Goal: Information Seeking & Learning: Learn about a topic

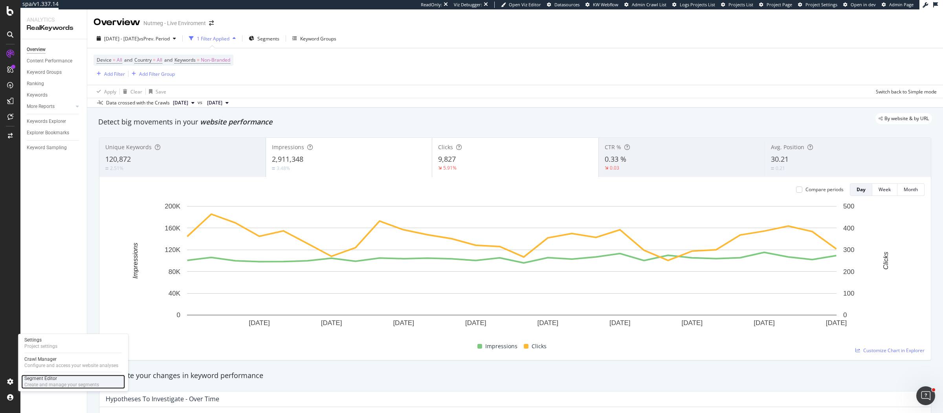
click at [42, 377] on div "Segment Editor" at bounding box center [61, 379] width 75 height 6
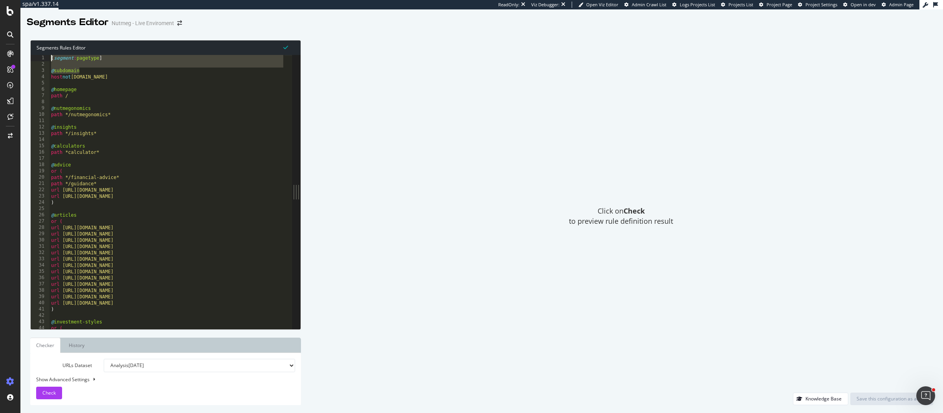
drag, startPoint x: 86, startPoint y: 69, endPoint x: 24, endPoint y: 58, distance: 62.7
click at [24, 58] on div "Segments Rules Editor @subdomain 1 2 3 4 5 6 7 8 9 10 11 12 13 14 15 16 17 18 1…" at bounding box center [481, 222] width 923 height 381
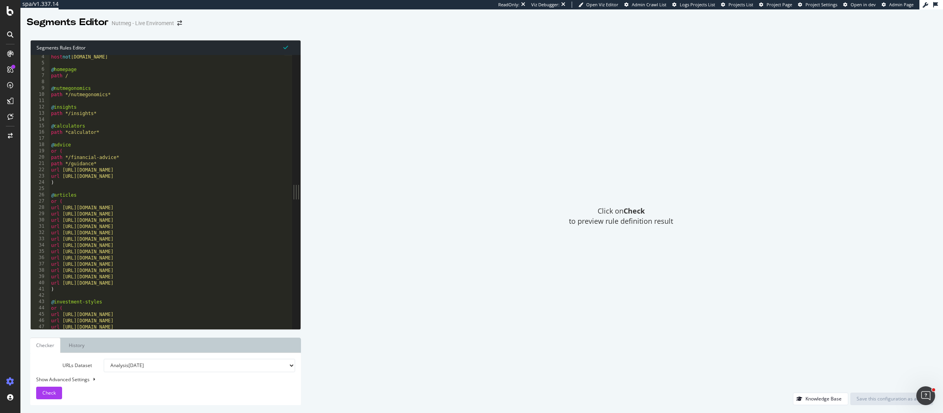
scroll to position [472, 0]
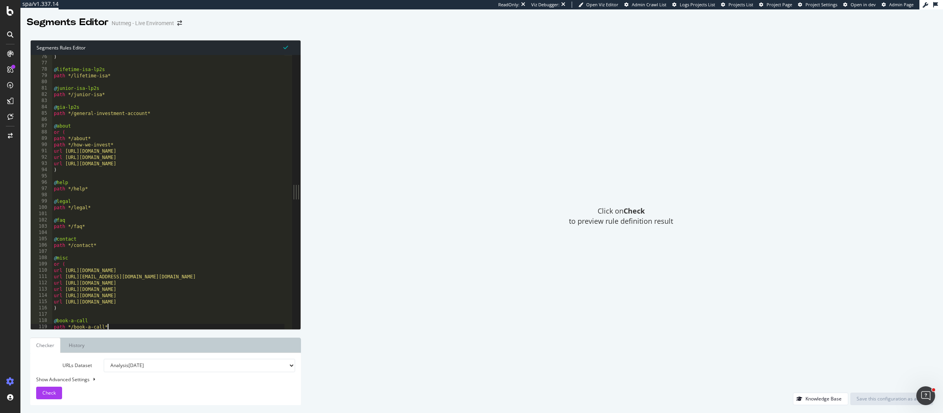
click at [131, 326] on div ") @ lifetime-isa-lp2s path */lifetime-isa* @ junior-isa-lp2s path */junior-isa*…" at bounding box center [168, 198] width 233 height 288
type textarea "path */book-a-call*"
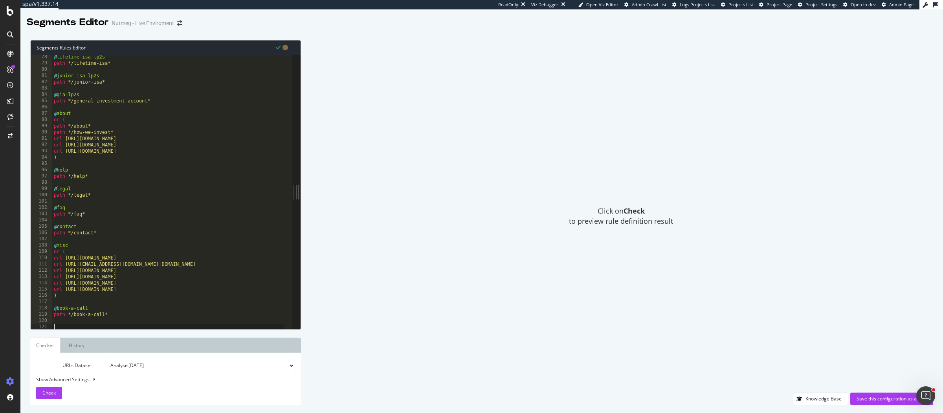
paste textarea "@subdomain"
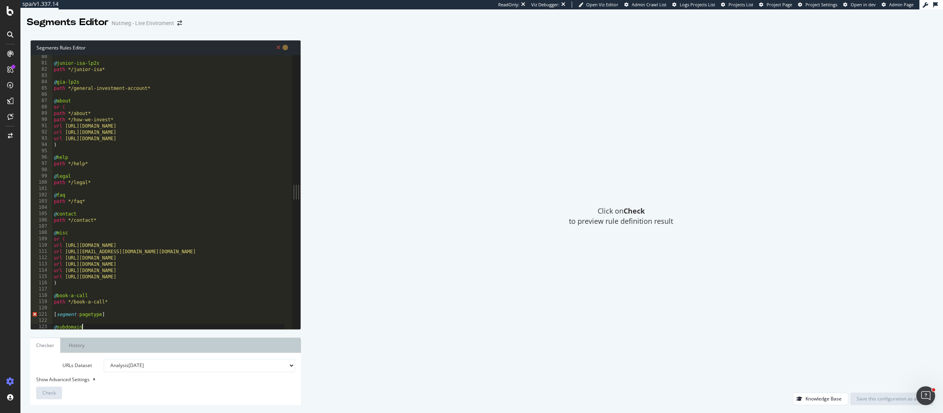
scroll to position [497, 0]
click at [87, 315] on div "@ junior-isa-lp2s path */junior-isa* @ gia-lp2s path */general-investment-accou…" at bounding box center [168, 198] width 233 height 288
type textarea "[segment:ChangingURLs]"
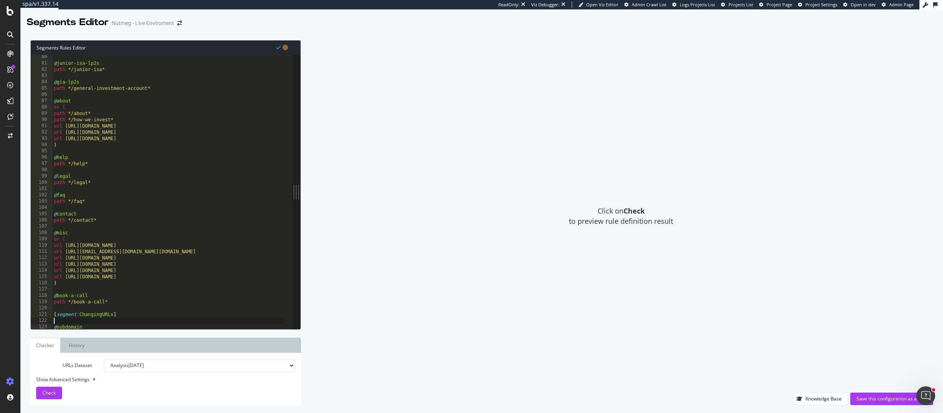
scroll to position [0, 0]
click at [64, 328] on div "@ junior-isa-lp2s path */junior-isa* @ gia-lp2s path */general-investment-accou…" at bounding box center [168, 198] width 233 height 288
type textarea "@URL_List"
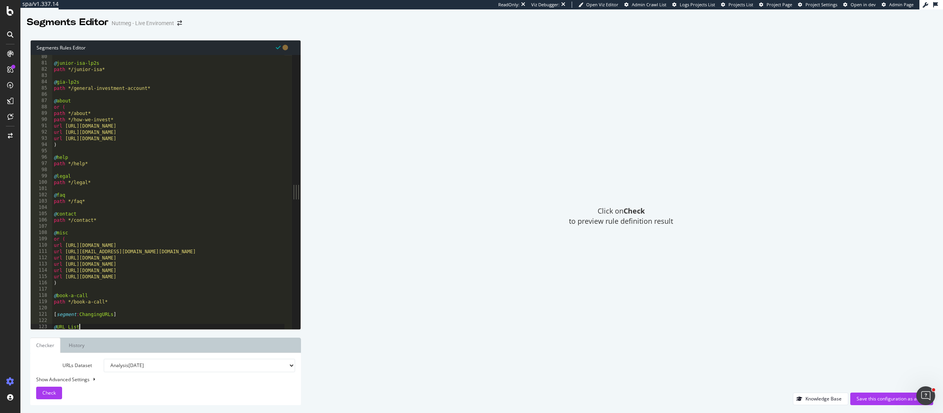
scroll to position [504, 0]
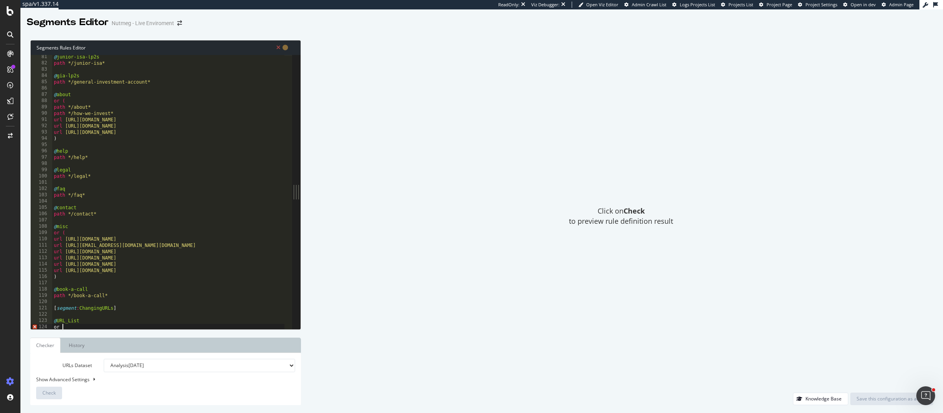
type textarea "or ("
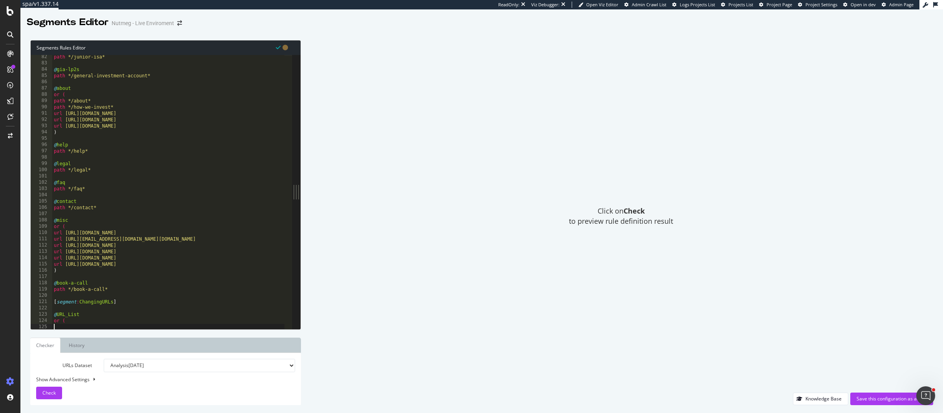
paste textarea "url https://www.nutmeg.com/pensions/what-is-a-pension"
type textarea "url https://www.nutmeg.com/pensions/what-is-a-pension"
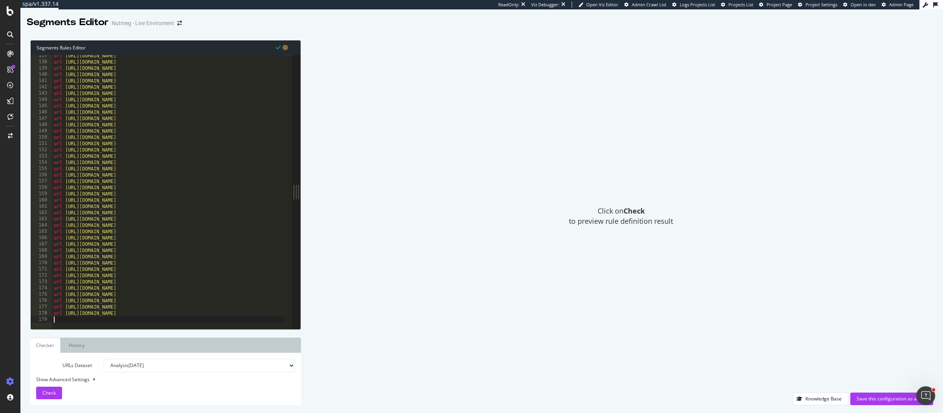
scroll to position [857, 0]
drag, startPoint x: 179, startPoint y: 148, endPoint x: 65, endPoint y: 150, distance: 114.0
click at [65, 150] on div "url https://www.nutmeg.com/insights/nutmeg-investor-update-april-2025 url https…" at bounding box center [220, 193] width 337 height 281
type textarea "url https://www.nutmeg.com/pension-transfer"
click at [53, 396] on div "Check" at bounding box center [48, 393] width 13 height 7
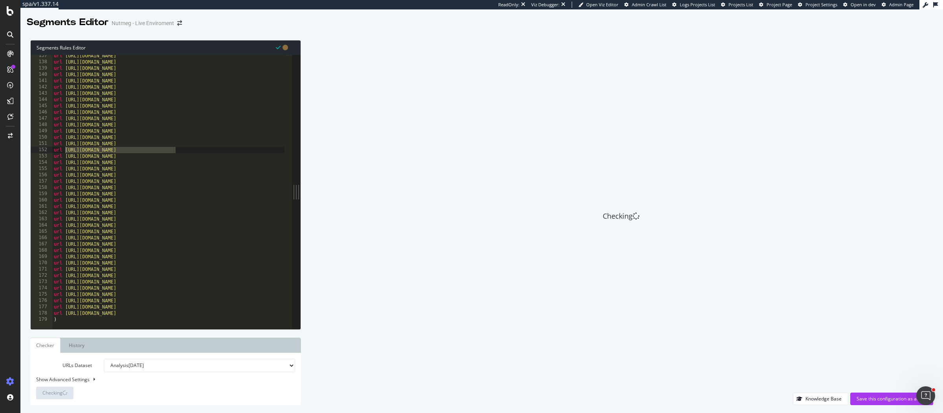
click at [80, 381] on div "Show Advanced Settings" at bounding box center [159, 379] width 259 height 7
select select "5000"
select select "100"
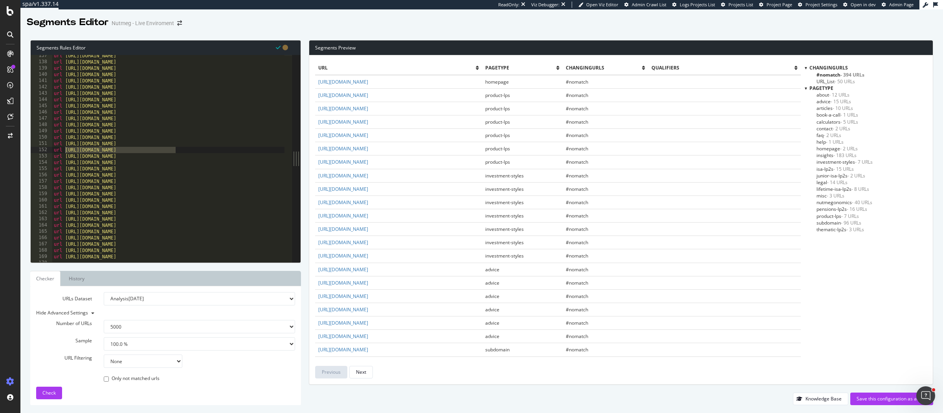
click at [838, 79] on span "- 50 URLs" at bounding box center [845, 81] width 20 height 7
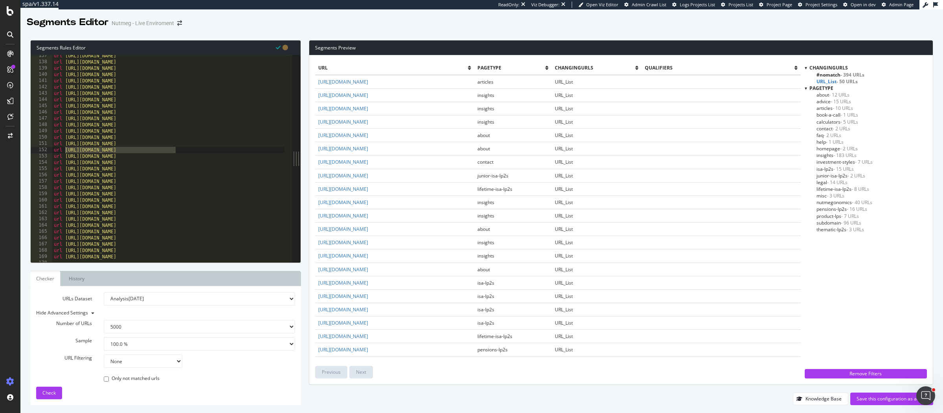
scroll to position [610, 0]
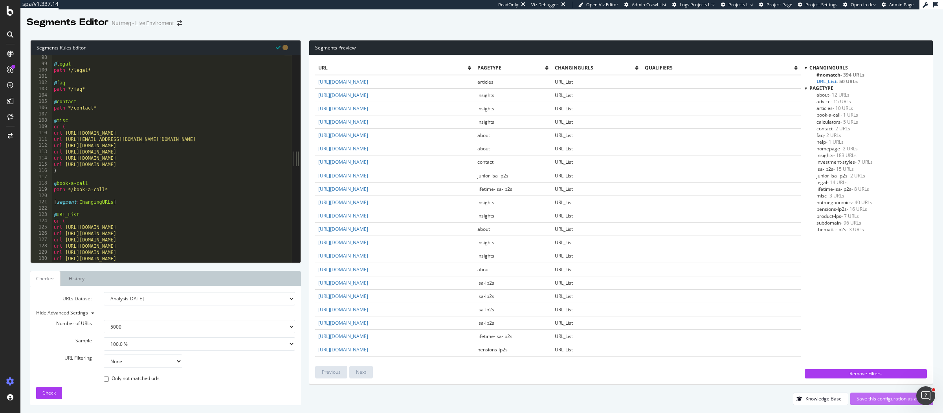
click at [908, 404] on div "Save this configuration as active" at bounding box center [892, 399] width 70 height 12
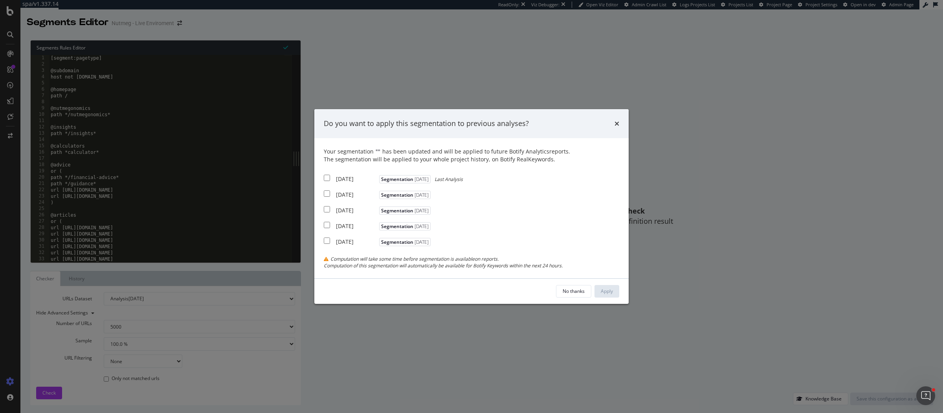
click at [337, 179] on div "2025 Sep. 1st" at bounding box center [356, 179] width 41 height 8
checkbox input "true"
click at [338, 192] on div "2025 Aug. 25th" at bounding box center [356, 195] width 41 height 8
checkbox input "true"
click at [598, 291] on button "Apply" at bounding box center [606, 291] width 25 height 13
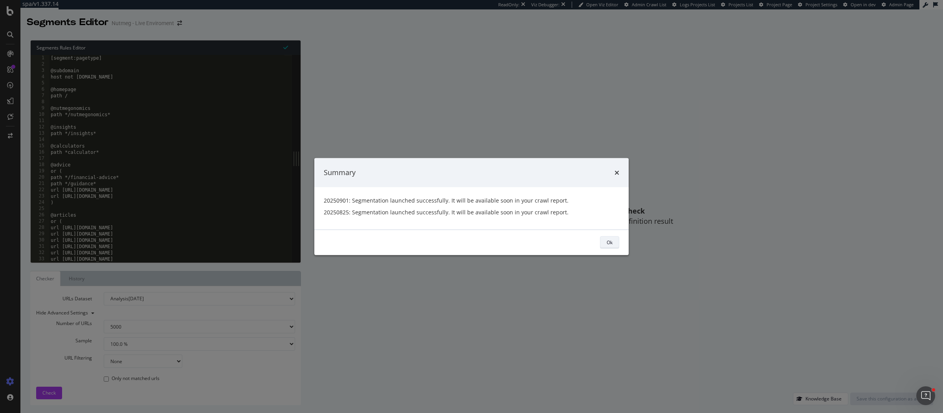
click at [613, 238] on button "Ok" at bounding box center [609, 242] width 19 height 13
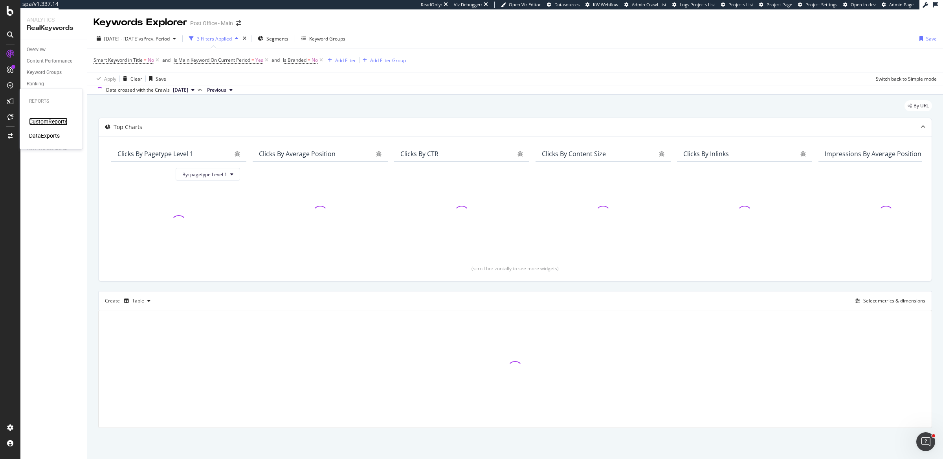
click at [42, 120] on div "CustomReports" at bounding box center [48, 121] width 39 height 8
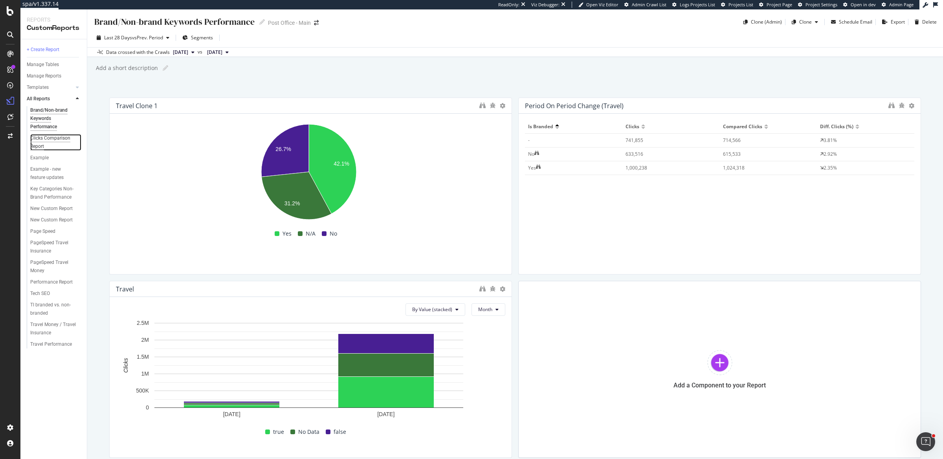
click at [39, 139] on div "Clicks Comparison Report" at bounding box center [52, 142] width 45 height 17
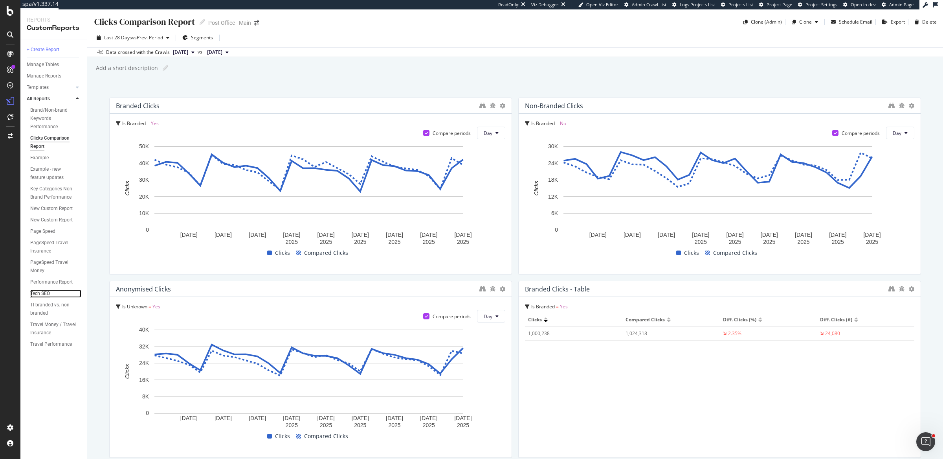
click at [39, 294] on div "Tech SEO" at bounding box center [40, 293] width 20 height 8
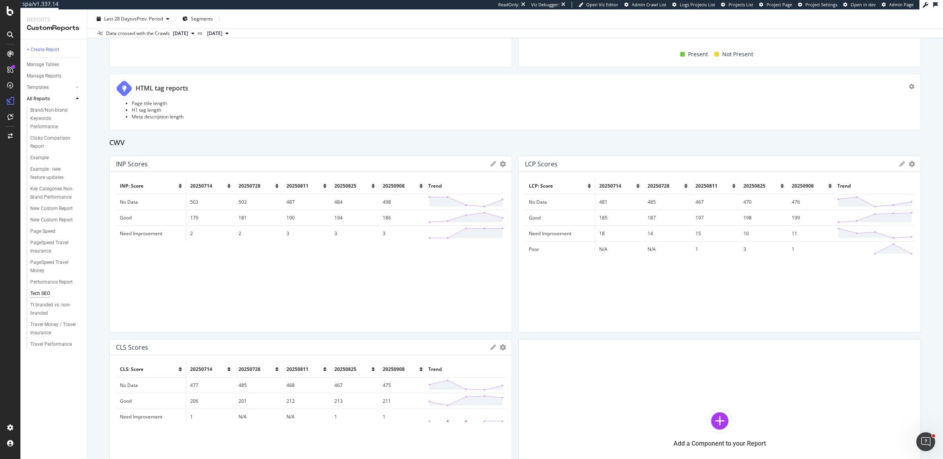
scroll to position [1178, 0]
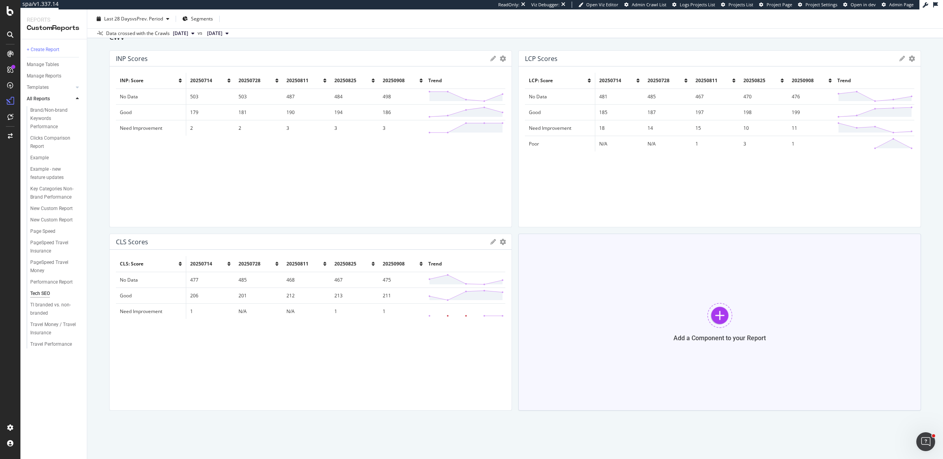
click at [619, 302] on div "Add a Component to your Report" at bounding box center [719, 321] width 403 height 177
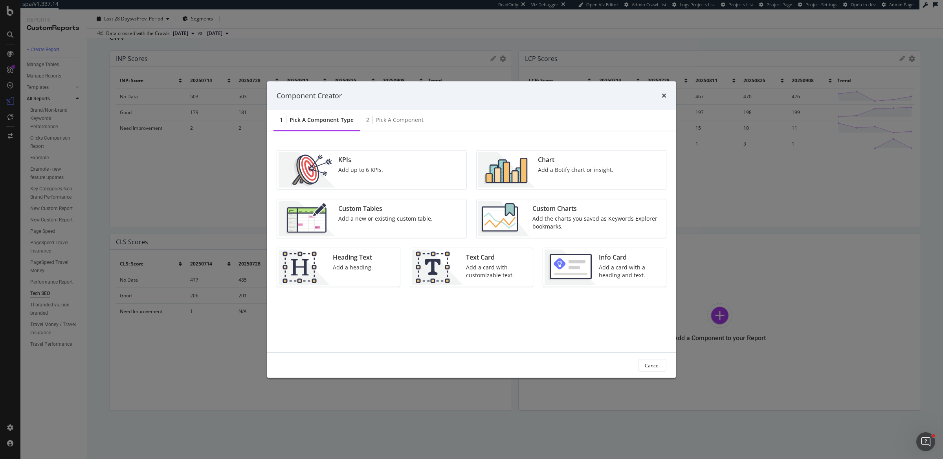
click at [519, 161] on img "modal" at bounding box center [506, 169] width 57 height 35
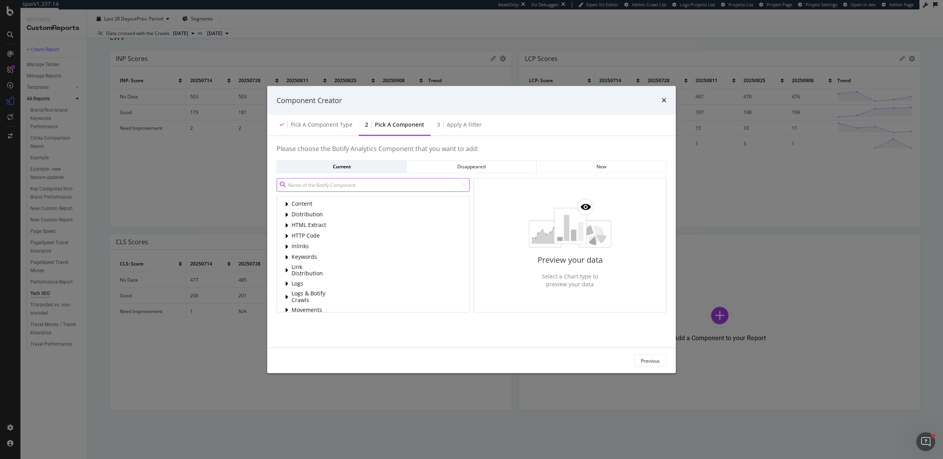
click at [349, 188] on input "modal" at bounding box center [373, 185] width 193 height 14
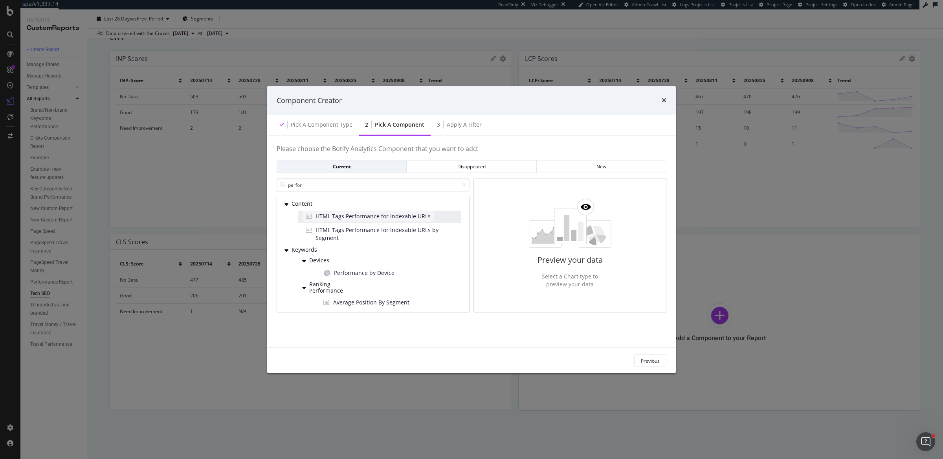
click at [361, 215] on span "HTML Tags Performance for Indexable URLs" at bounding box center [372, 216] width 115 height 8
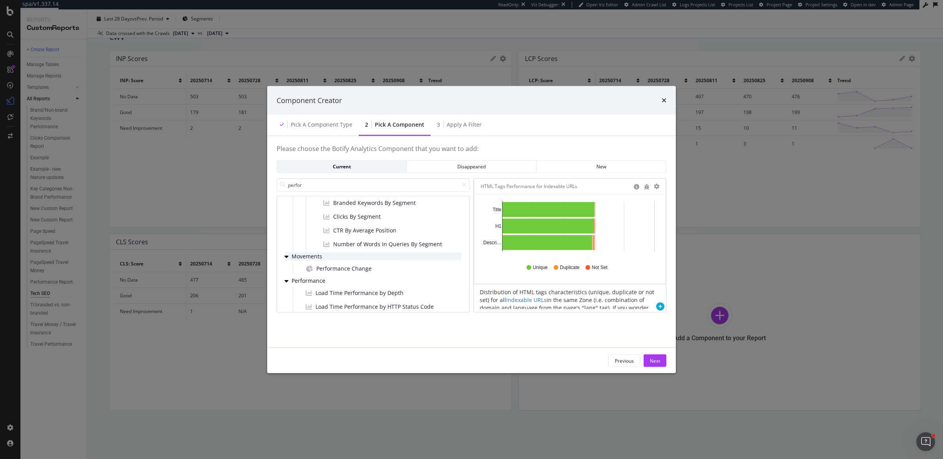
scroll to position [127, 0]
click at [322, 266] on span "Performance Change" at bounding box center [343, 268] width 55 height 8
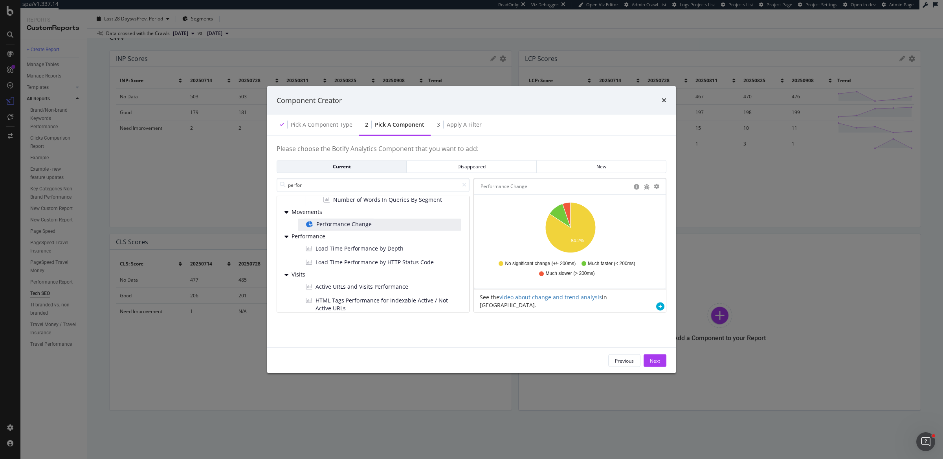
scroll to position [191, 0]
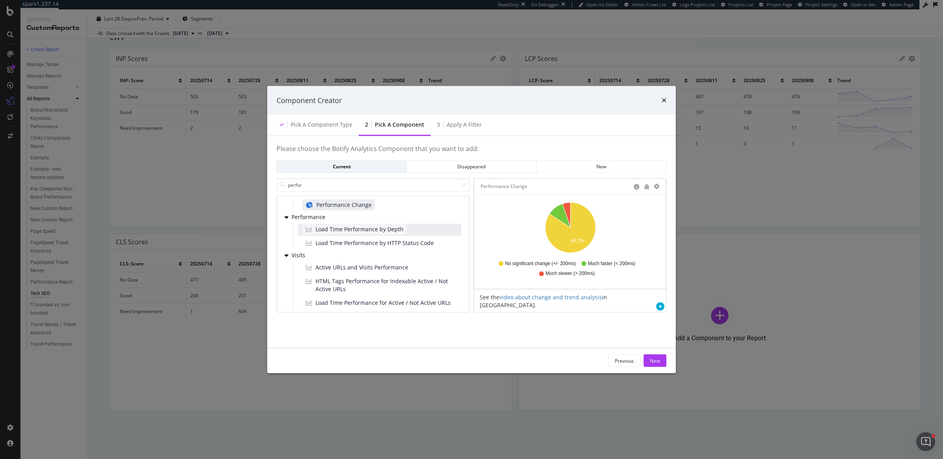
click at [374, 225] on span "Load Time Performance by Depth" at bounding box center [359, 229] width 88 height 8
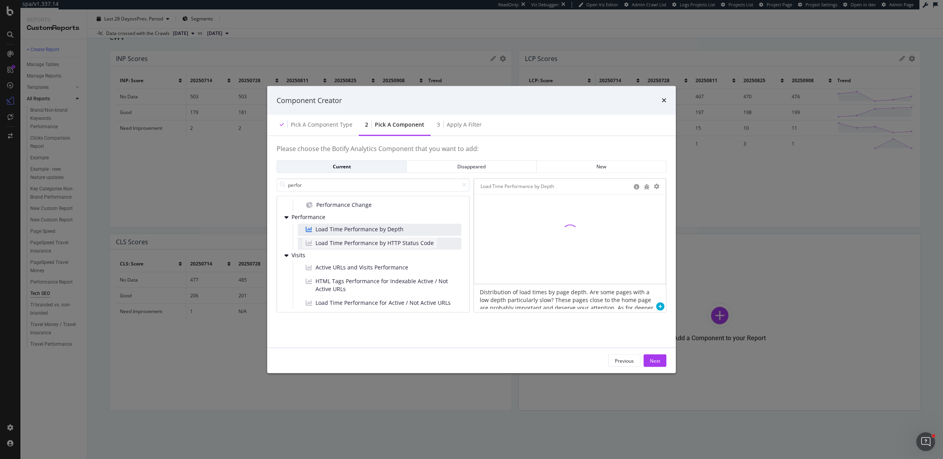
click at [369, 241] on span "Load Time Performance by HTTP Status Code" at bounding box center [374, 243] width 118 height 8
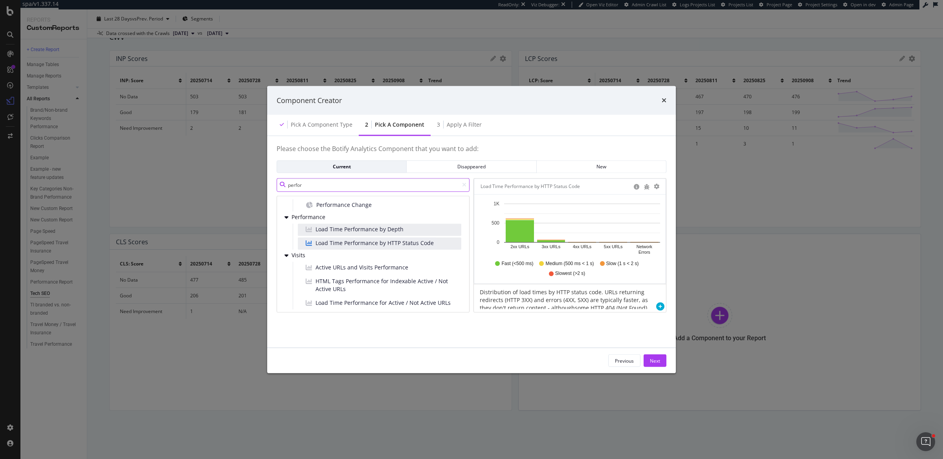
click at [348, 190] on input "perfor" at bounding box center [373, 185] width 193 height 14
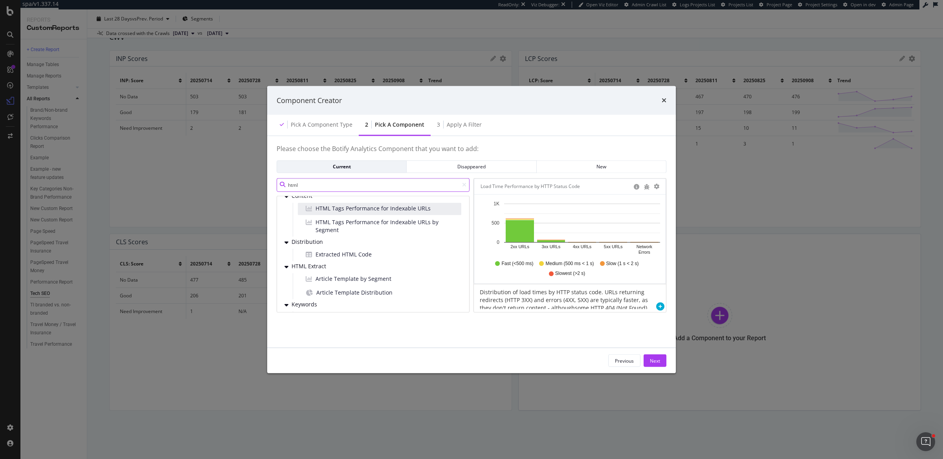
scroll to position [0, 0]
click at [322, 180] on input "html" at bounding box center [373, 185] width 193 height 14
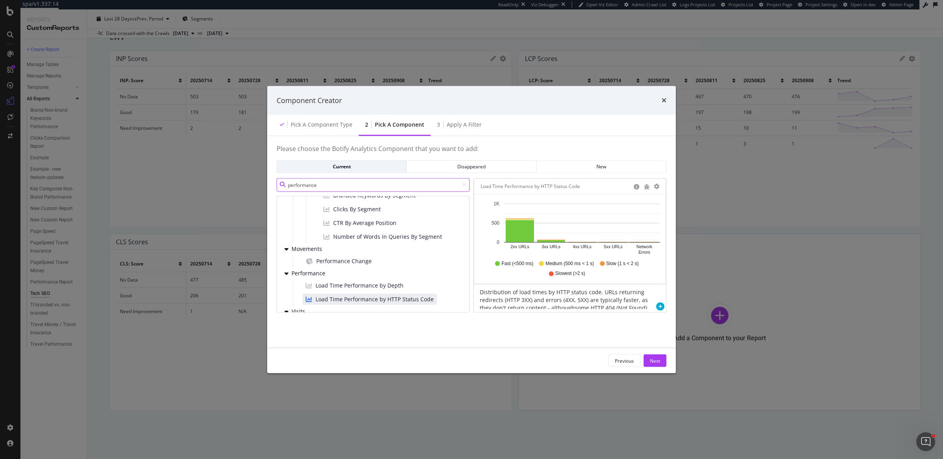
type input "performance"
click at [82, 51] on div "Component Creator Pick a Component type 2 Pick a Component 3 Apply a Filter Ple…" at bounding box center [471, 229] width 943 height 459
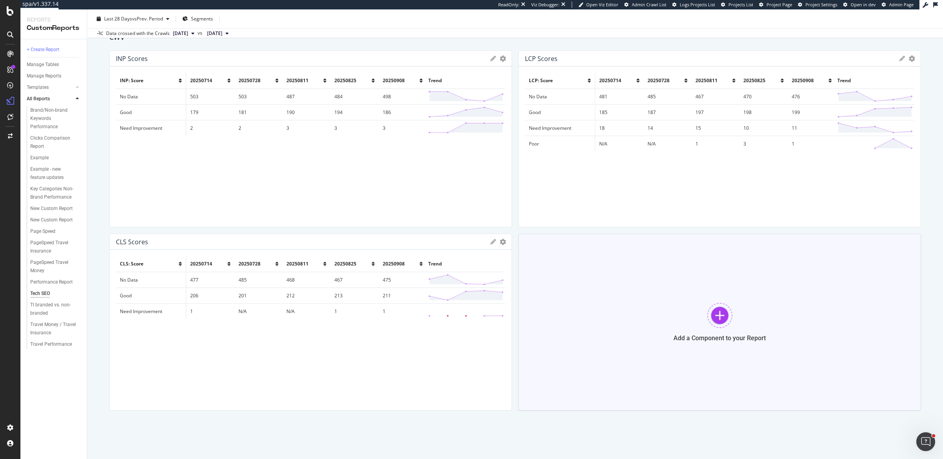
click at [733, 337] on div "Add a Component to your Report" at bounding box center [719, 337] width 92 height 7
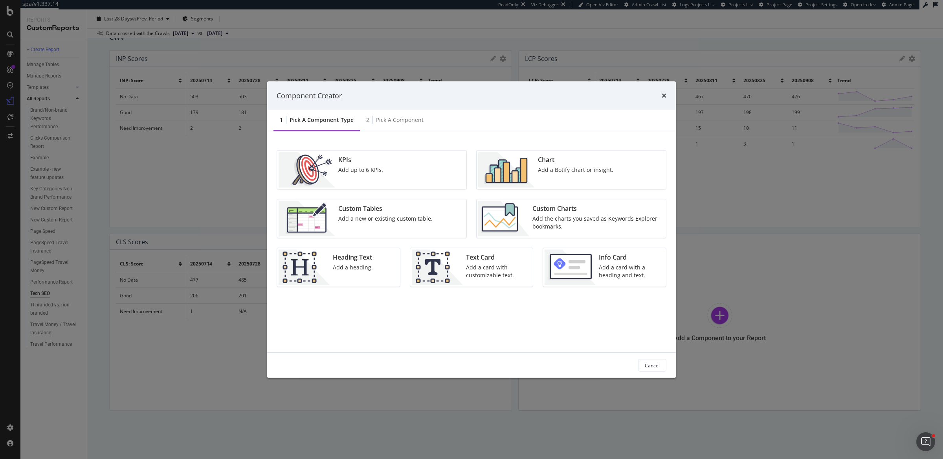
click at [508, 150] on div "Chart Add a Botify chart or insight." at bounding box center [571, 169] width 189 height 39
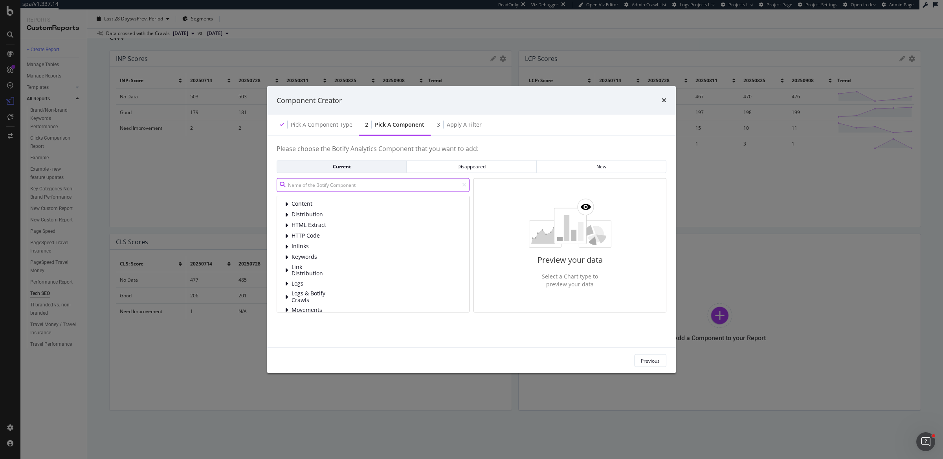
click at [333, 178] on input "modal" at bounding box center [373, 185] width 193 height 14
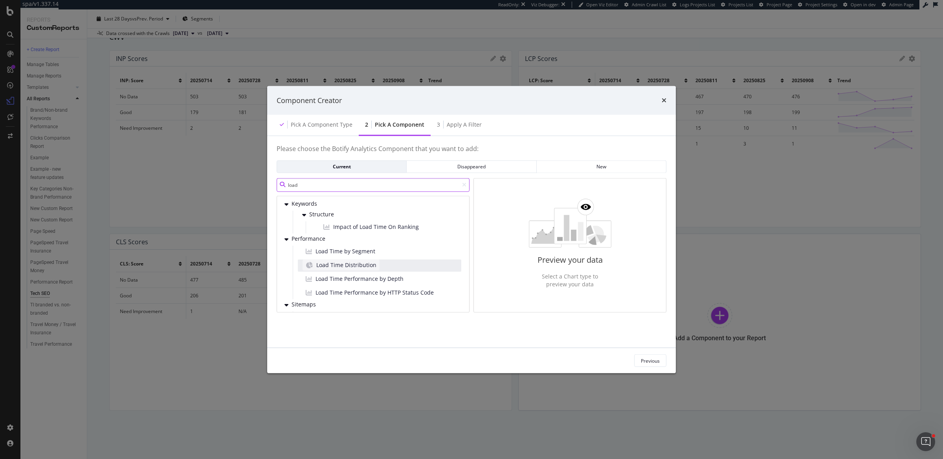
type input "load"
click at [369, 264] on span "Load Time Distribution" at bounding box center [346, 264] width 60 height 8
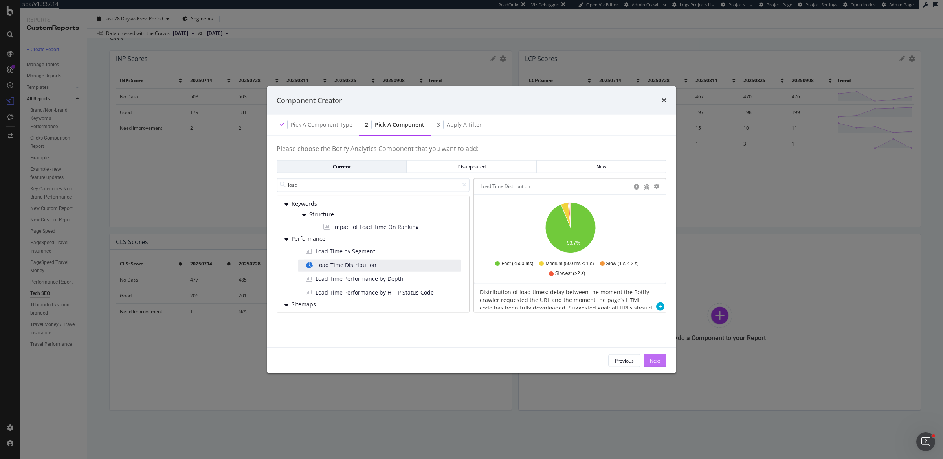
click at [657, 364] on div "Next" at bounding box center [655, 360] width 10 height 12
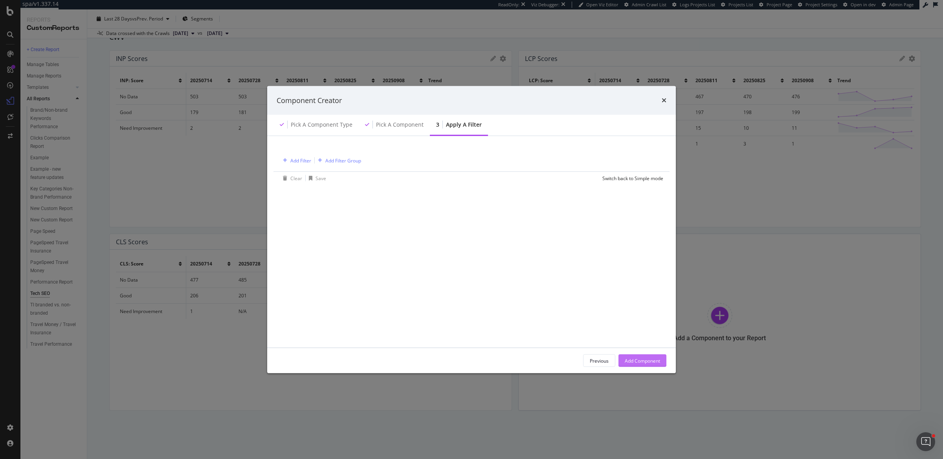
click at [657, 364] on div "Add Component" at bounding box center [642, 360] width 35 height 12
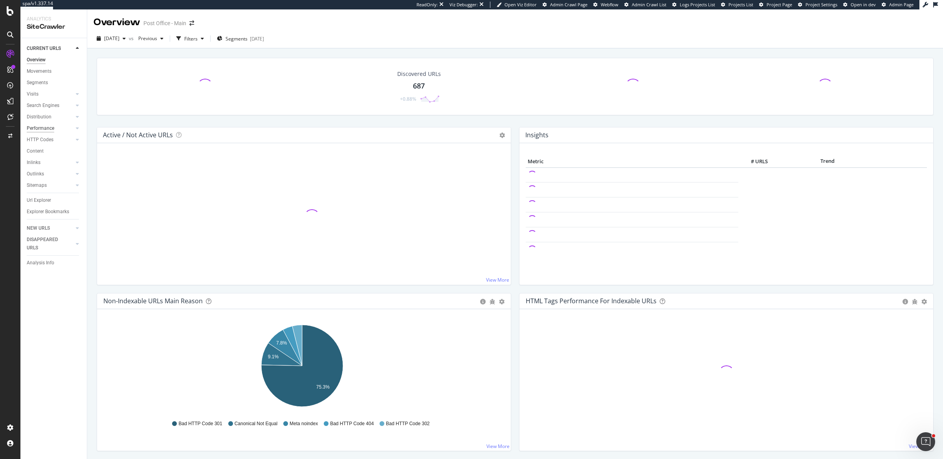
click at [39, 130] on div "Performance" at bounding box center [41, 128] width 28 height 8
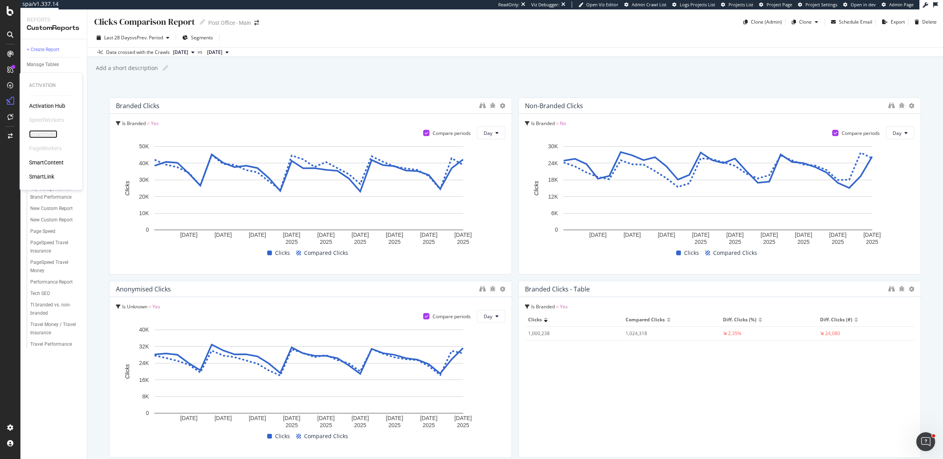
click at [36, 132] on div "SmartIndex" at bounding box center [43, 134] width 28 height 8
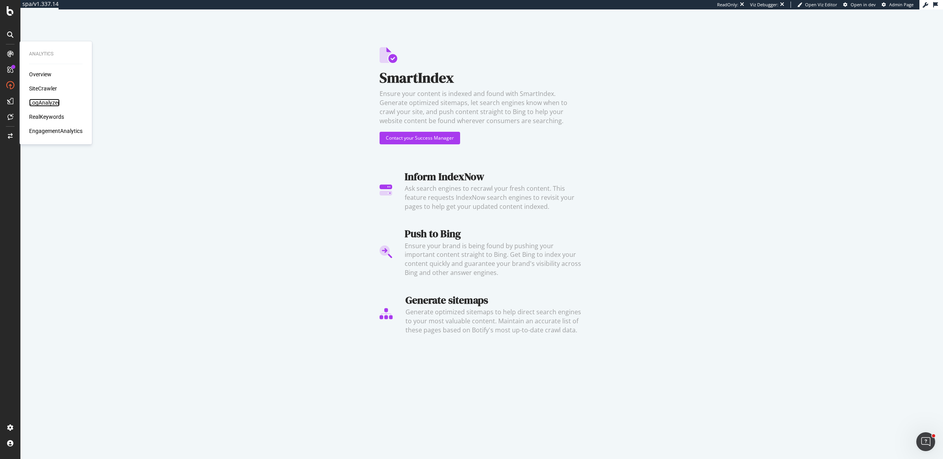
click at [53, 102] on div "LogAnalyzer" at bounding box center [44, 103] width 31 height 8
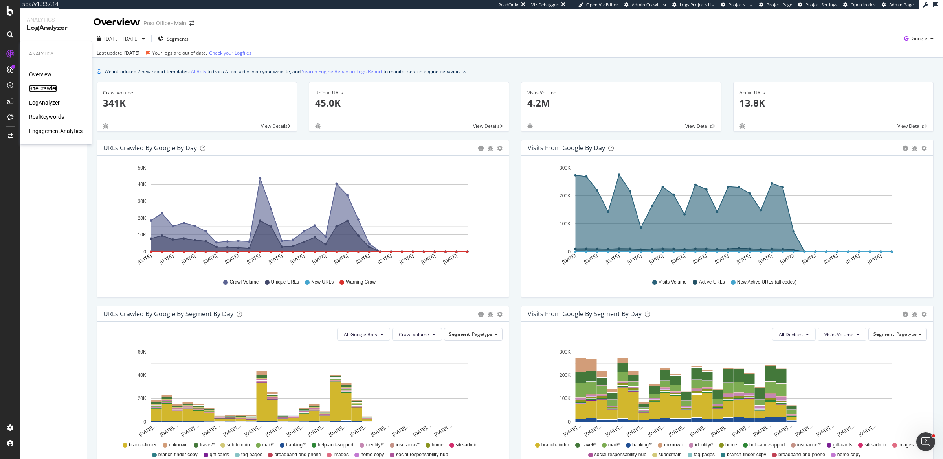
click at [48, 89] on div "SiteCrawler" at bounding box center [43, 88] width 28 height 8
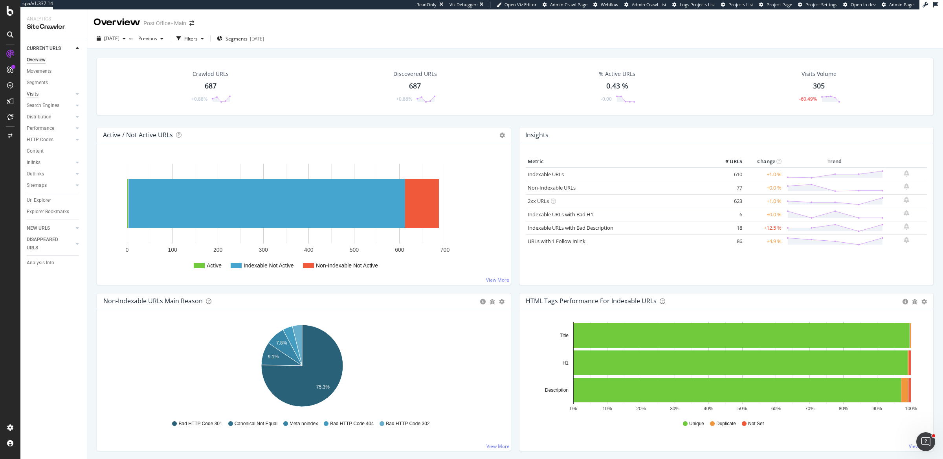
click at [37, 93] on div "Visits" at bounding box center [33, 94] width 12 height 8
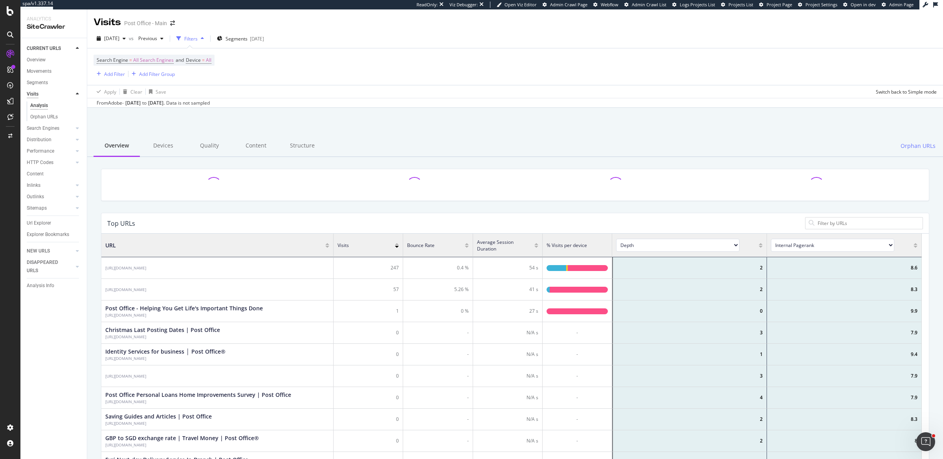
scroll to position [228, 813]
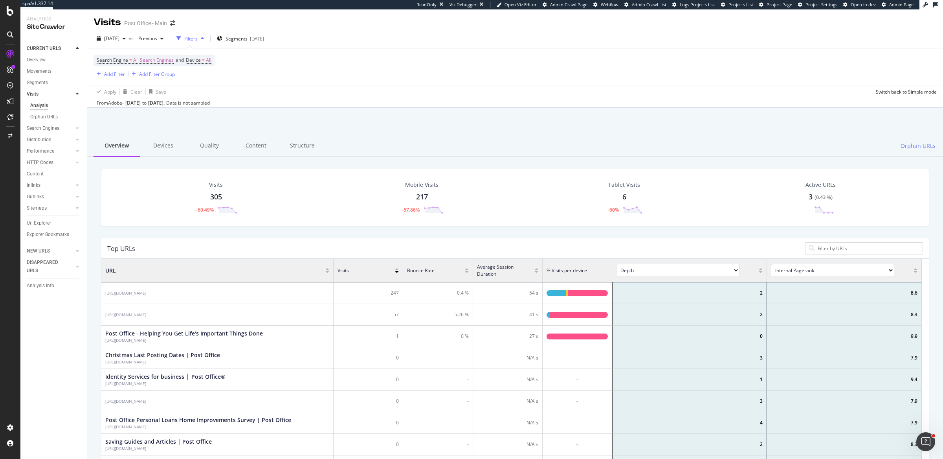
scroll to position [228, 813]
click at [71, 127] on div "EngagementAnalytics" at bounding box center [55, 131] width 53 height 8
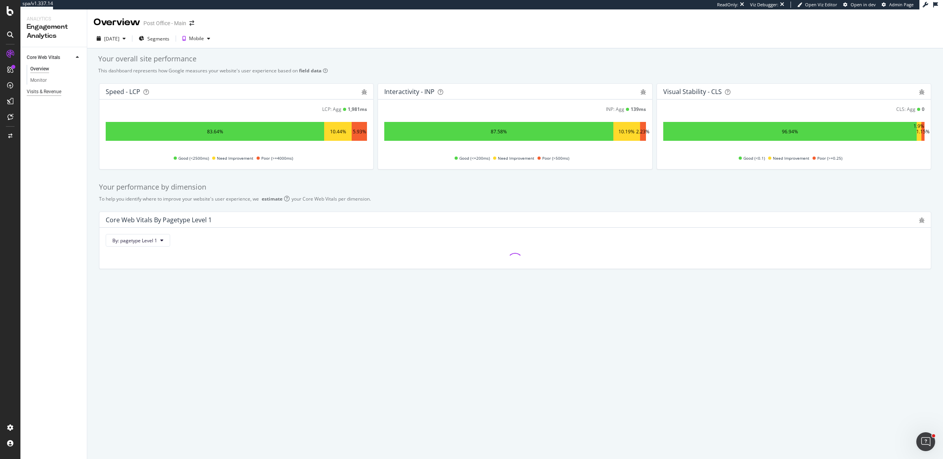
click at [52, 92] on div "Visits & Revenue" at bounding box center [44, 92] width 35 height 8
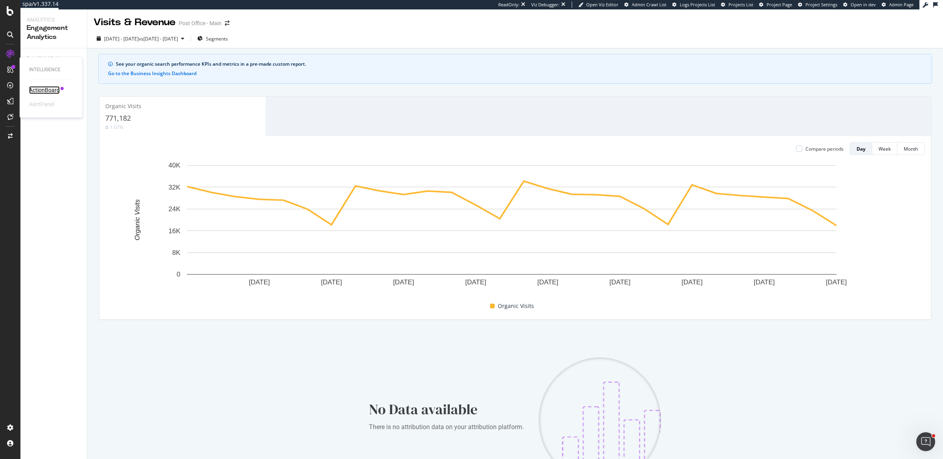
click at [49, 92] on div "ActionBoard" at bounding box center [44, 90] width 31 height 8
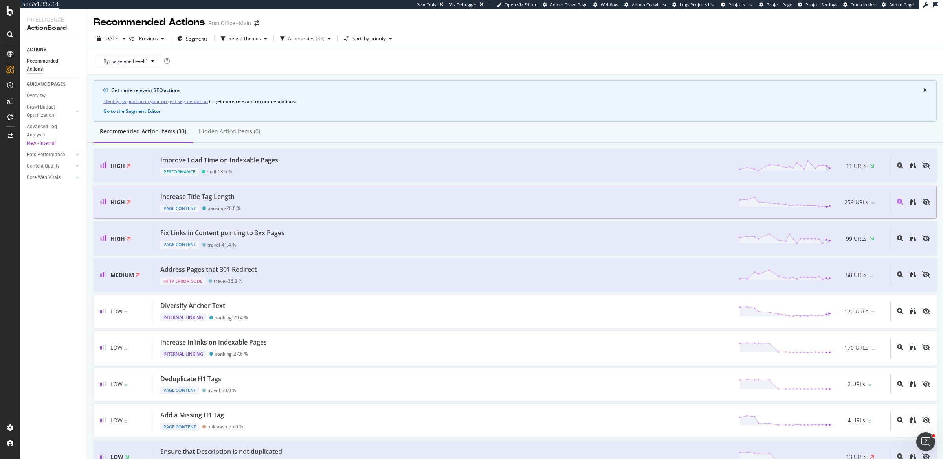
click at [273, 207] on div "Increase Title Tag Length Page Content banking - 20.8 % 259 URLs" at bounding box center [522, 202] width 736 height 20
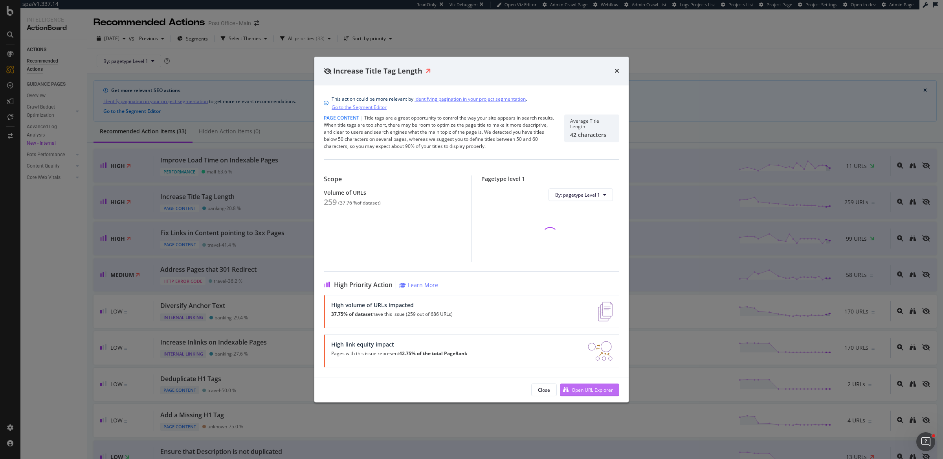
click at [589, 391] on div "Open URL Explorer" at bounding box center [592, 389] width 41 height 7
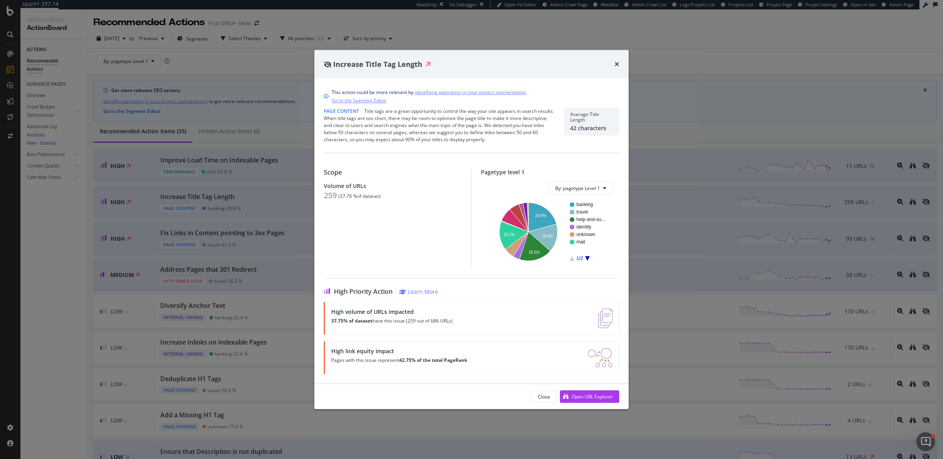
click at [311, 228] on div "Increase Title Tag Length This action could be more relevant by identifying pag…" at bounding box center [471, 229] width 943 height 459
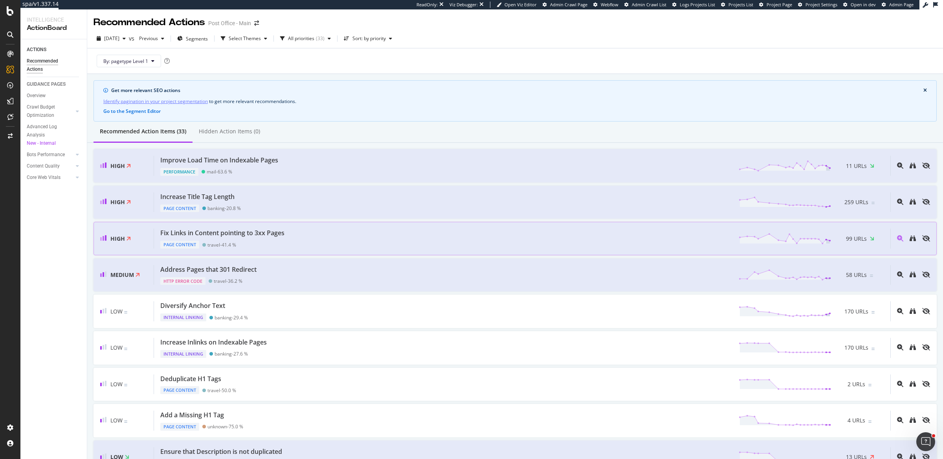
click at [345, 238] on div "Fix Links in Content pointing to 3xx Pages Page Content travel - 41.4 % 99 URLs" at bounding box center [522, 238] width 736 height 20
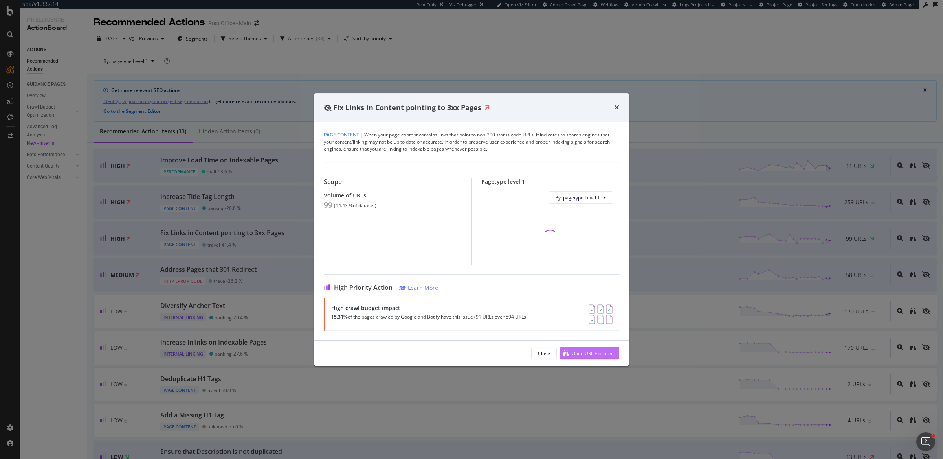
click at [609, 352] on div "Open URL Explorer" at bounding box center [592, 353] width 41 height 7
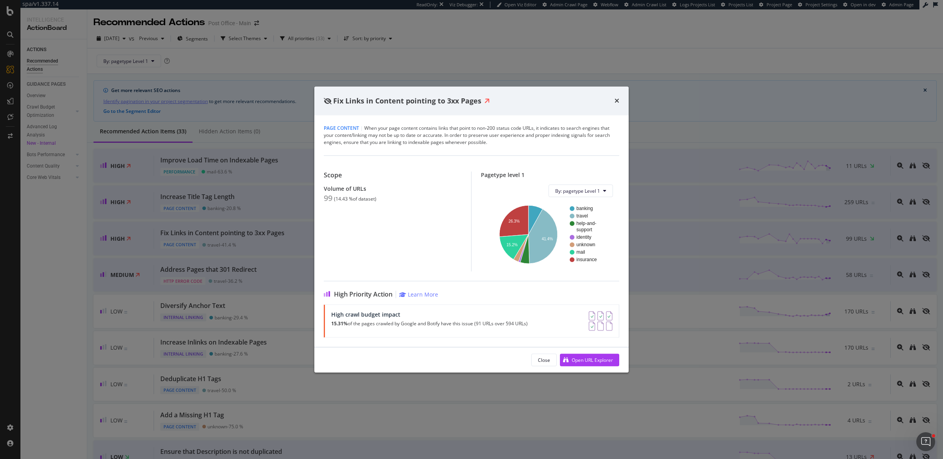
click at [258, 258] on div "Fix Links in Content pointing to 3xx Pages Page Content | When your page conten…" at bounding box center [471, 229] width 943 height 459
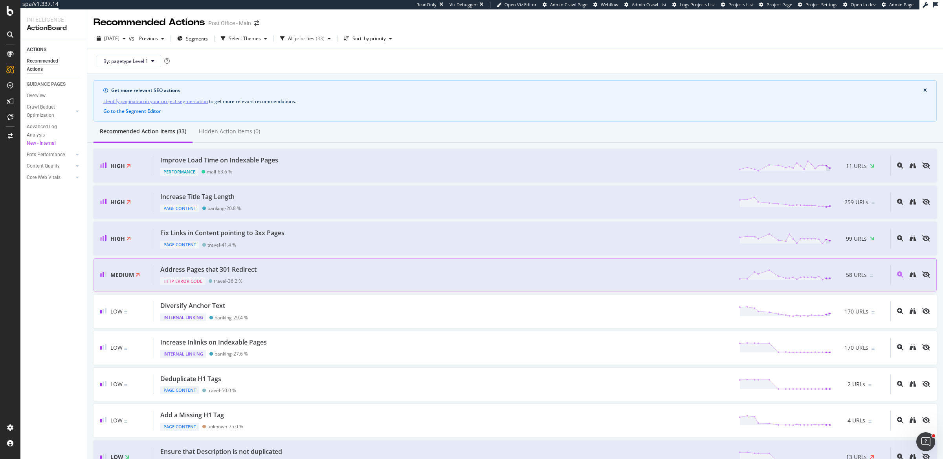
click at [275, 274] on div "Address Pages that 301 Redirect HTTP Error Code travel - 36.2 % 58 URLs" at bounding box center [522, 275] width 736 height 20
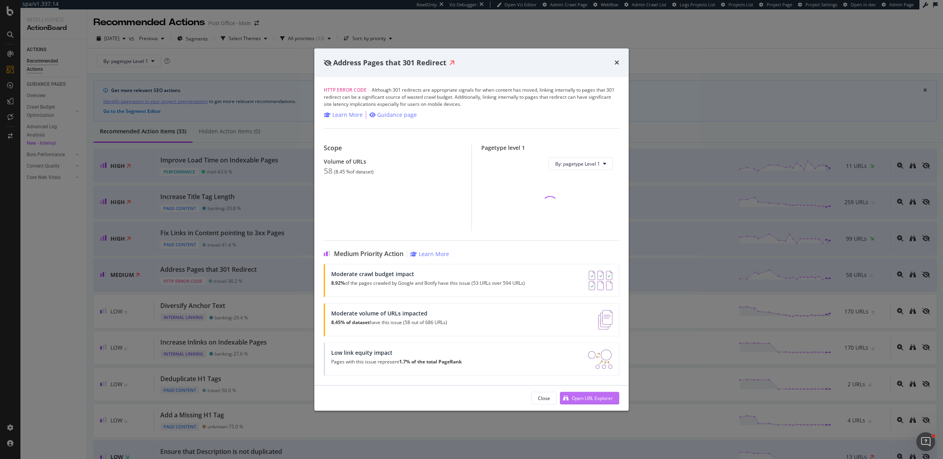
click at [579, 394] on div "Open URL Explorer" at bounding box center [592, 397] width 41 height 7
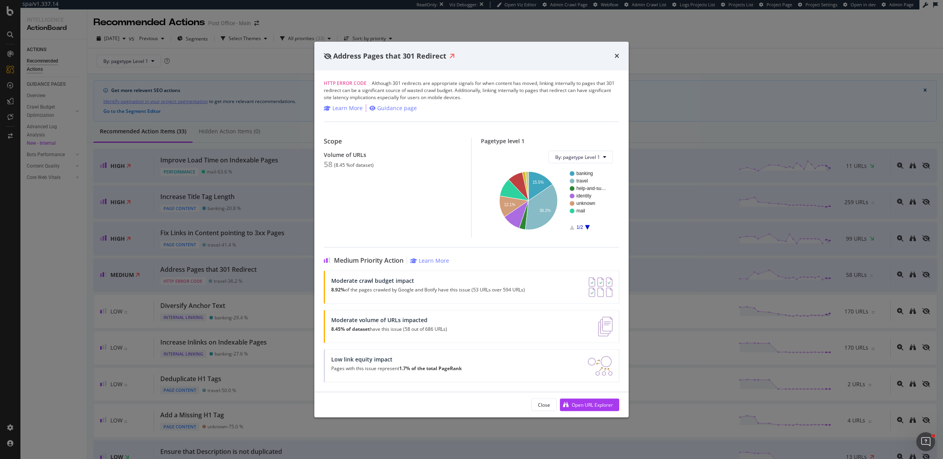
click at [199, 340] on div "Address Pages that 301 Redirect HTTP Error Code | Although 301 redirects are ap…" at bounding box center [471, 229] width 943 height 459
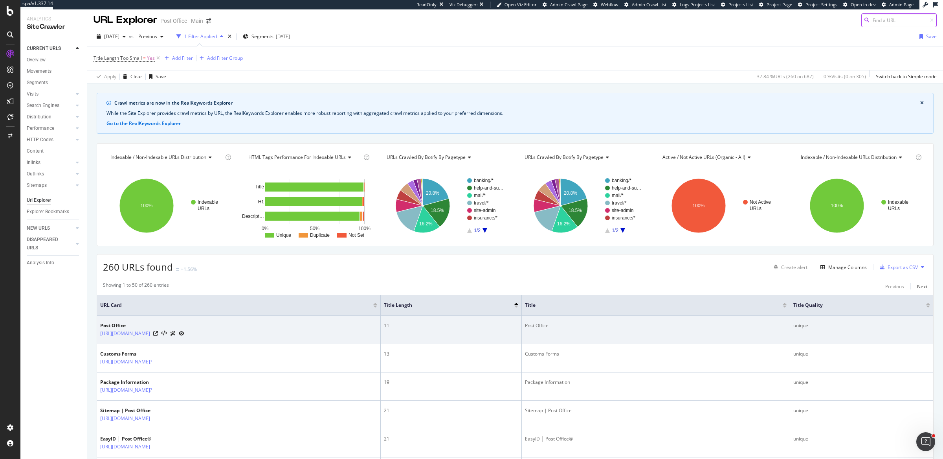
scroll to position [28, 0]
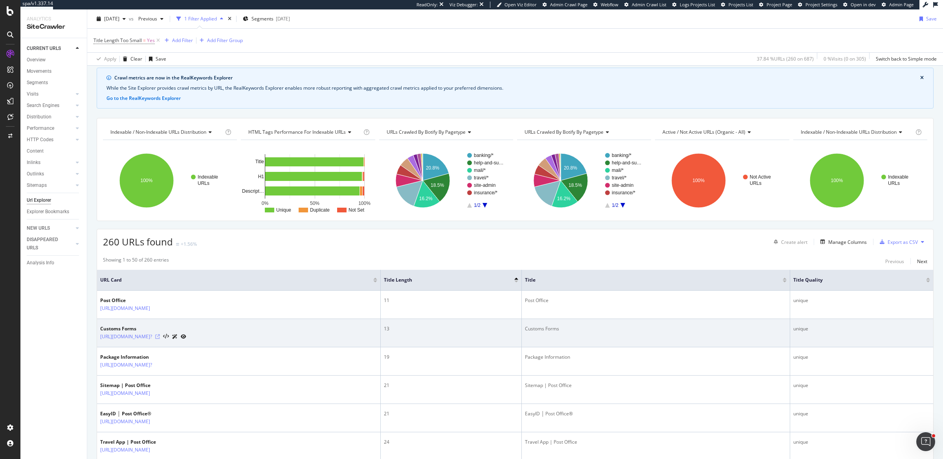
click at [160, 334] on icon at bounding box center [157, 336] width 5 height 5
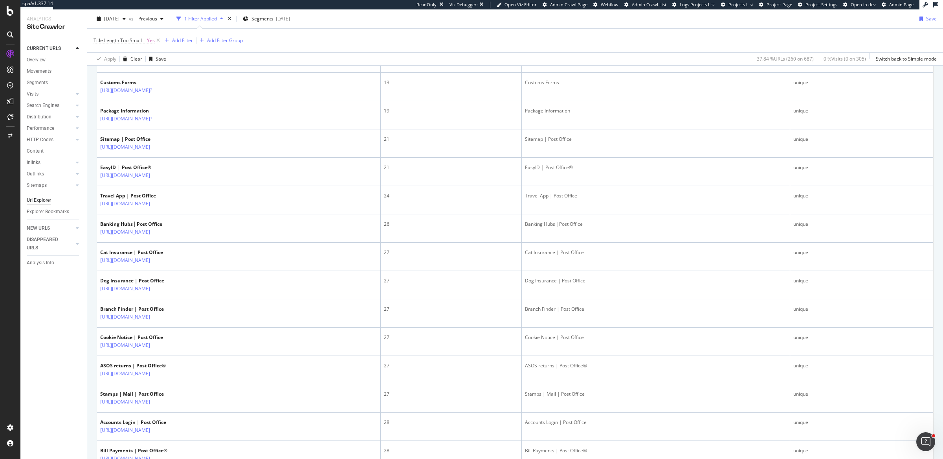
scroll to position [0, 0]
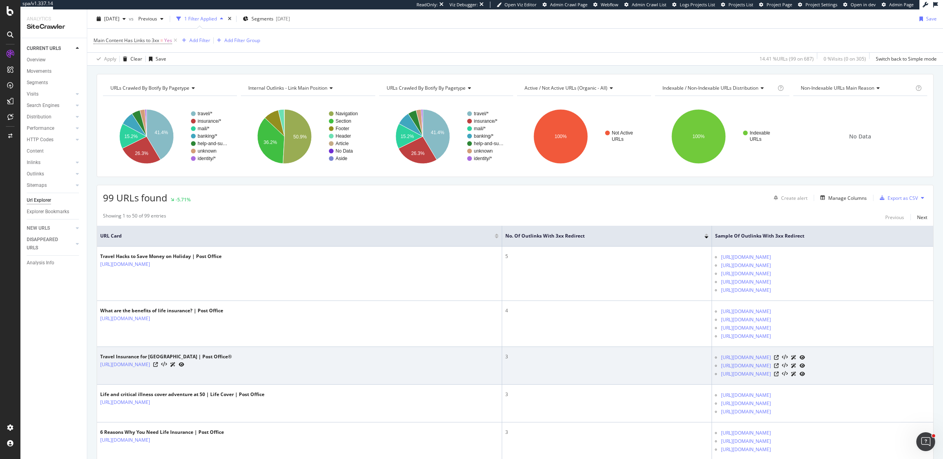
scroll to position [72, 0]
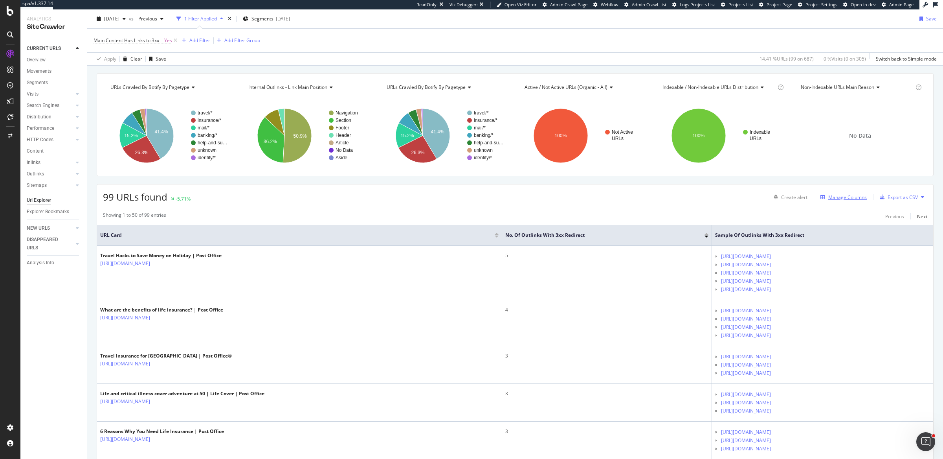
click at [839, 195] on div "Manage Columns" at bounding box center [847, 197] width 39 height 7
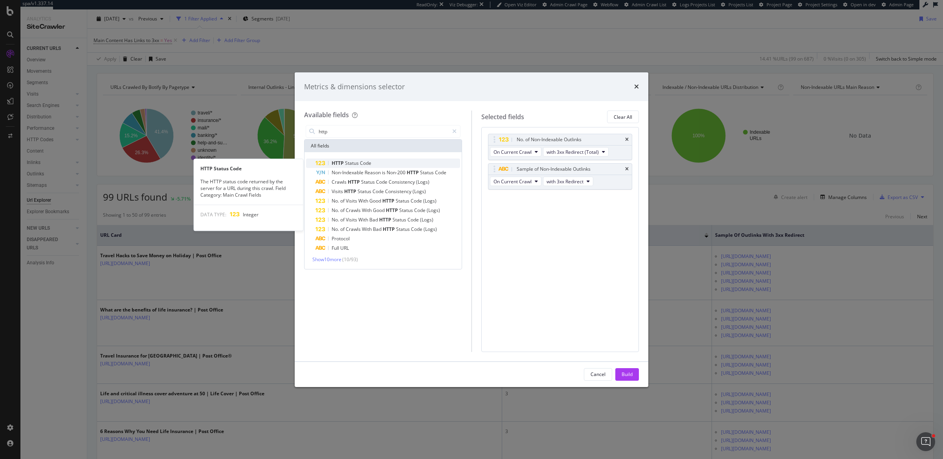
type input "http"
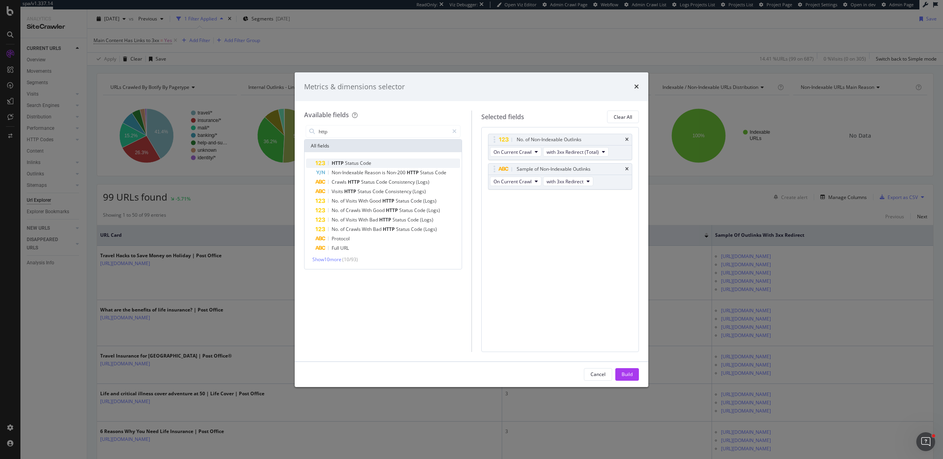
click at [376, 164] on div "HTTP Status Code" at bounding box center [387, 162] width 145 height 9
drag, startPoint x: 491, startPoint y: 198, endPoint x: 493, endPoint y: 136, distance: 62.1
click at [493, 136] on body "spa/v1.337.14 ReadOnly: Viz Debugger: Open Viz Editor Admin Crawl Page Webflow …" at bounding box center [471, 229] width 943 height 459
click at [629, 376] on div "Build" at bounding box center [627, 373] width 11 height 7
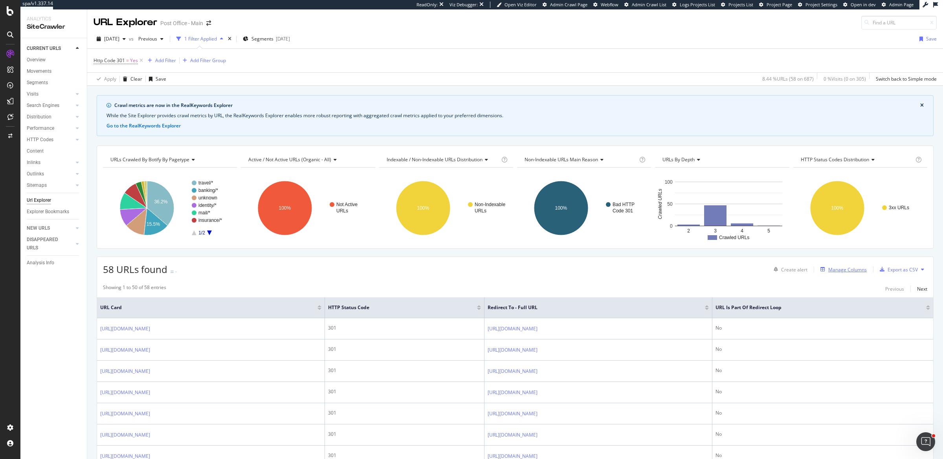
click at [828, 266] on div "Manage Columns" at bounding box center [847, 269] width 39 height 7
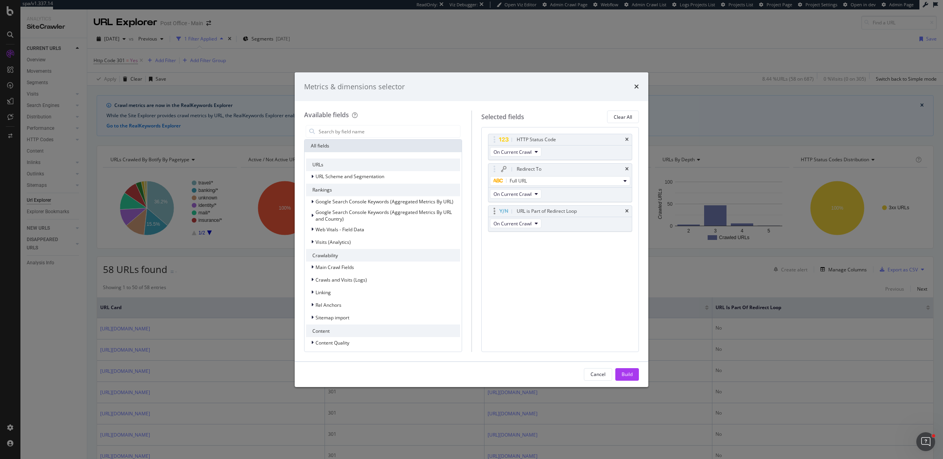
click at [629, 210] on div "URL is Part of Redirect Loop" at bounding box center [560, 210] width 144 height 11
click at [627, 138] on icon "times" at bounding box center [627, 139] width 4 height 5
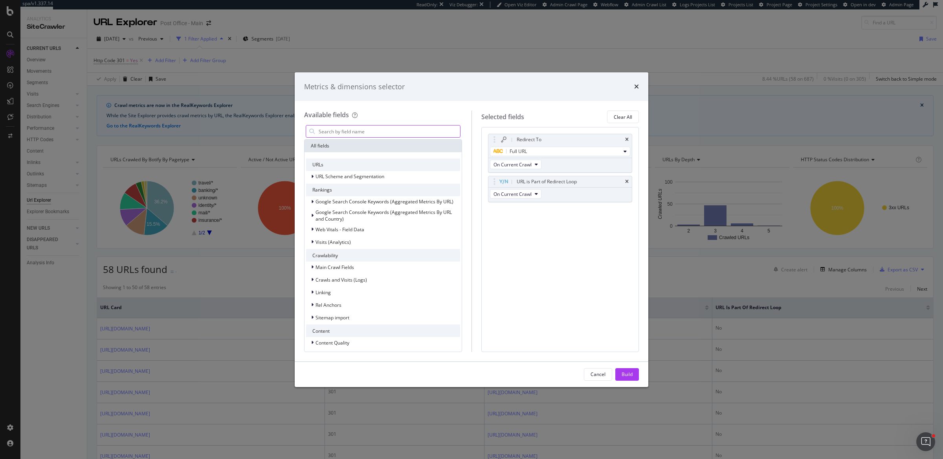
click at [356, 131] on input "modal" at bounding box center [389, 131] width 142 height 12
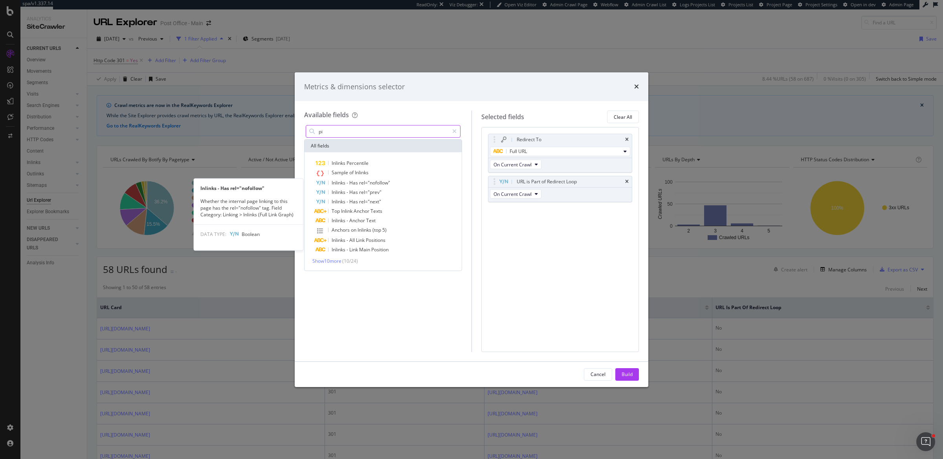
type input "p"
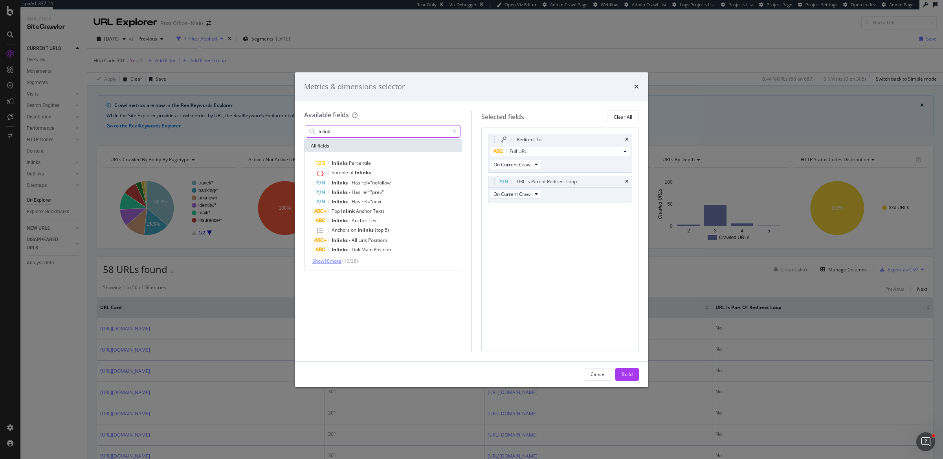
type input "inlink"
click at [325, 263] on span "Show 10 more" at bounding box center [326, 260] width 29 height 7
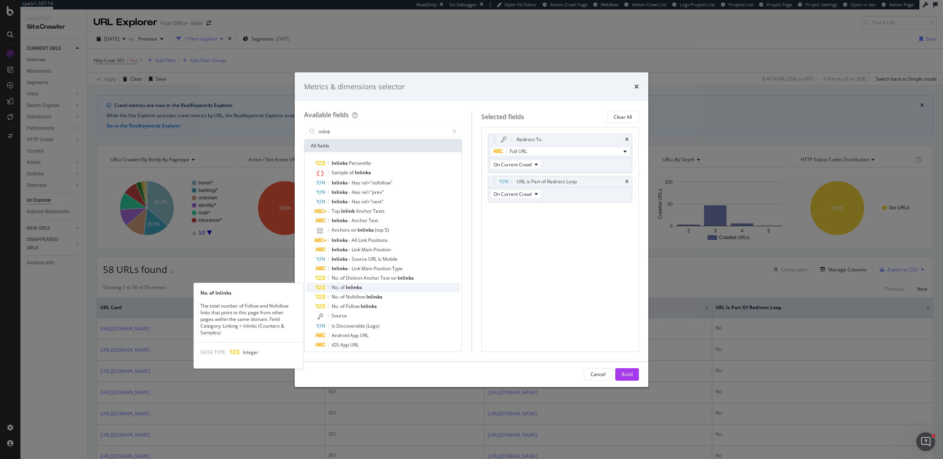
click at [343, 288] on span "of" at bounding box center [343, 287] width 6 height 7
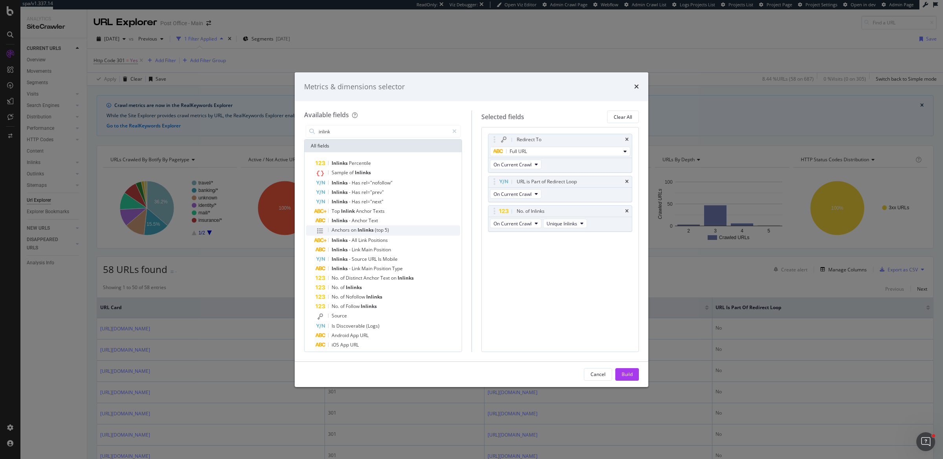
click at [361, 231] on span "Inlinks" at bounding box center [366, 229] width 17 height 7
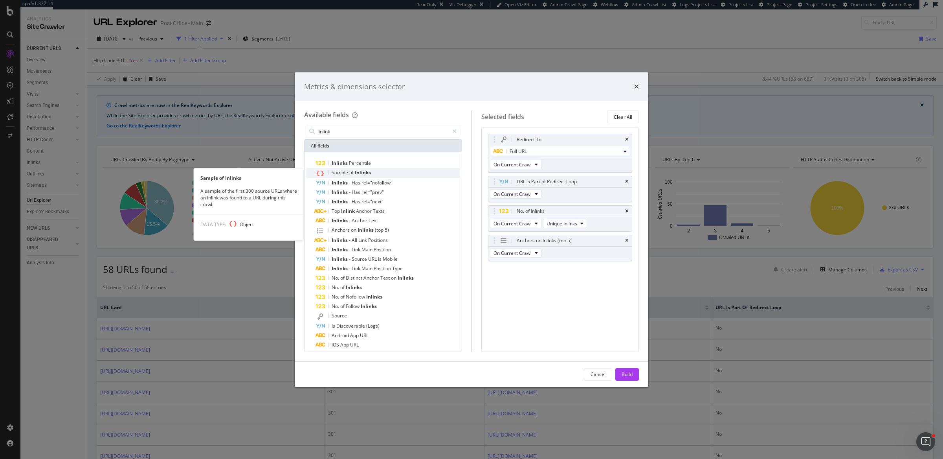
click at [372, 170] on div "Sample of Inlinks" at bounding box center [387, 173] width 145 height 10
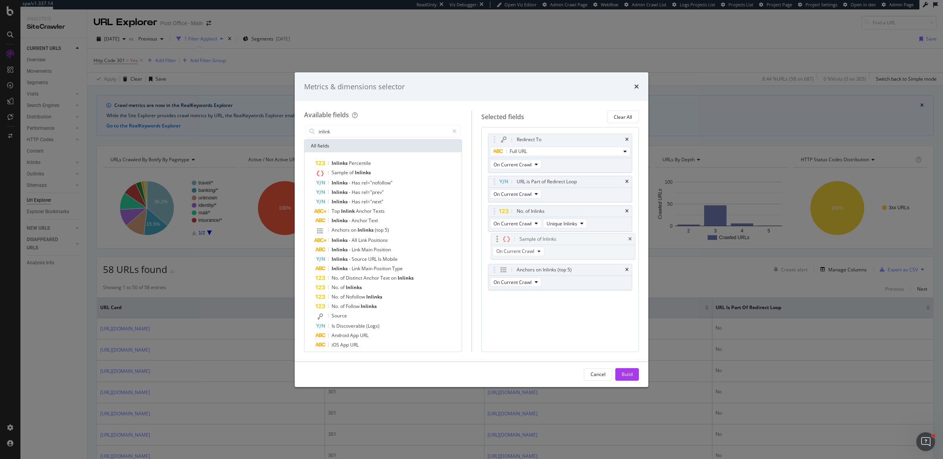
drag, startPoint x: 493, startPoint y: 268, endPoint x: 497, endPoint y: 237, distance: 30.8
click at [497, 237] on body "spa/v1.337.14 ReadOnly: Viz Debugger: Open Viz Editor Admin Crawl Page Webflow …" at bounding box center [471, 229] width 943 height 459
click at [633, 375] on button "Build" at bounding box center [627, 374] width 24 height 13
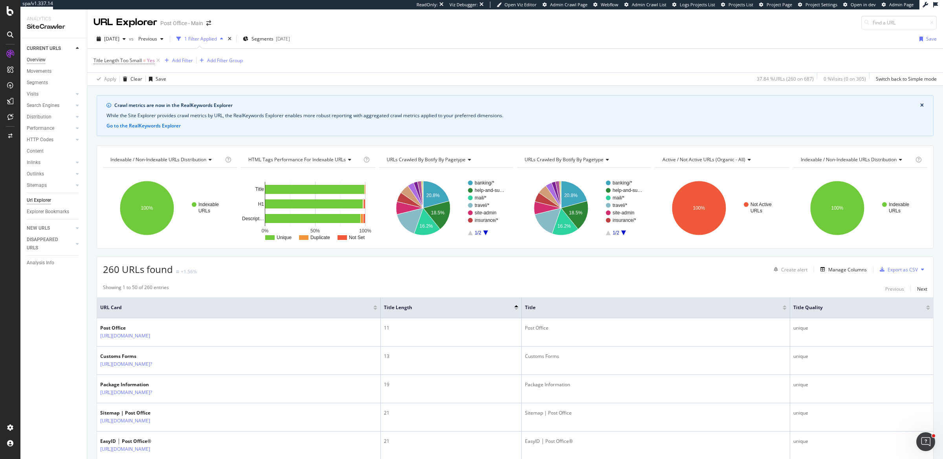
click at [39, 62] on div "Overview" at bounding box center [36, 60] width 19 height 8
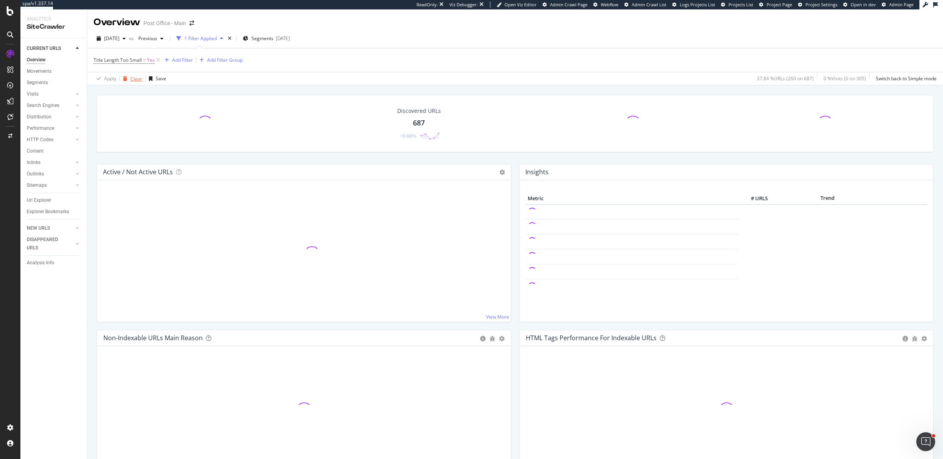
click at [139, 80] on div "Clear" at bounding box center [136, 78] width 12 height 7
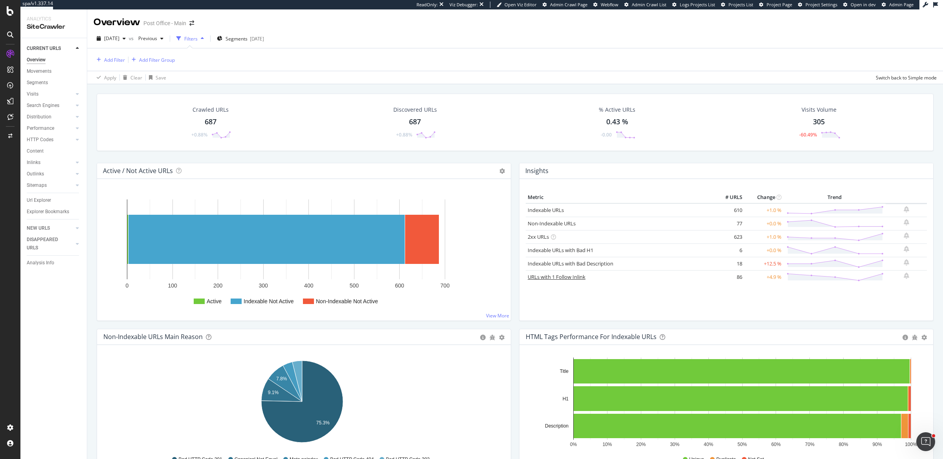
click at [569, 275] on link "URLs with 1 Follow Inlink" at bounding box center [557, 276] width 58 height 7
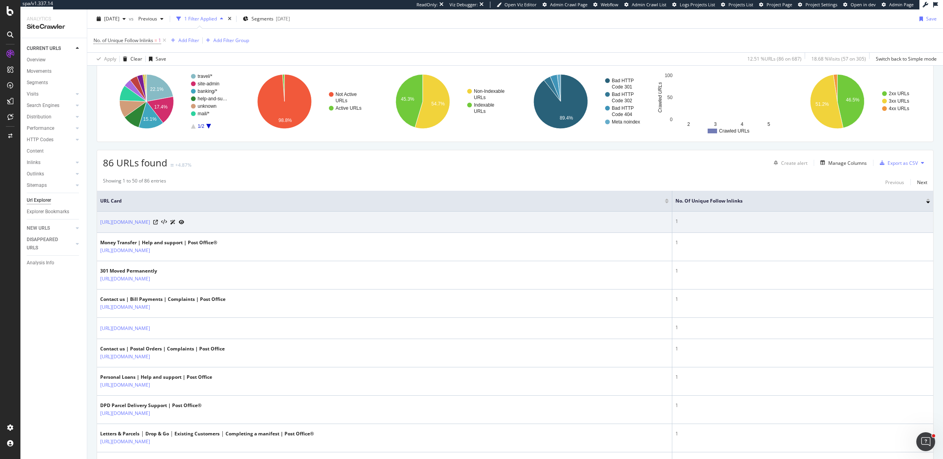
scroll to position [106, 0]
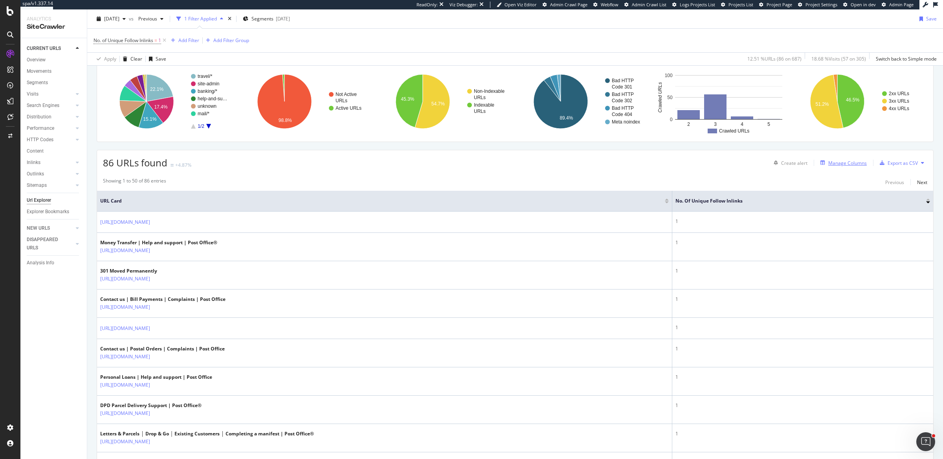
click at [838, 162] on div "Manage Columns" at bounding box center [847, 163] width 39 height 7
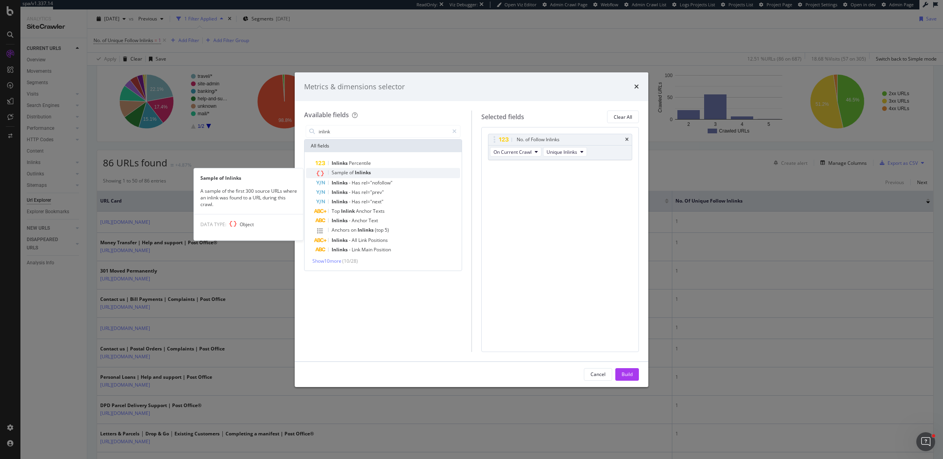
type input "inlink"
click at [378, 173] on div "Sample of Inlinks" at bounding box center [387, 173] width 145 height 10
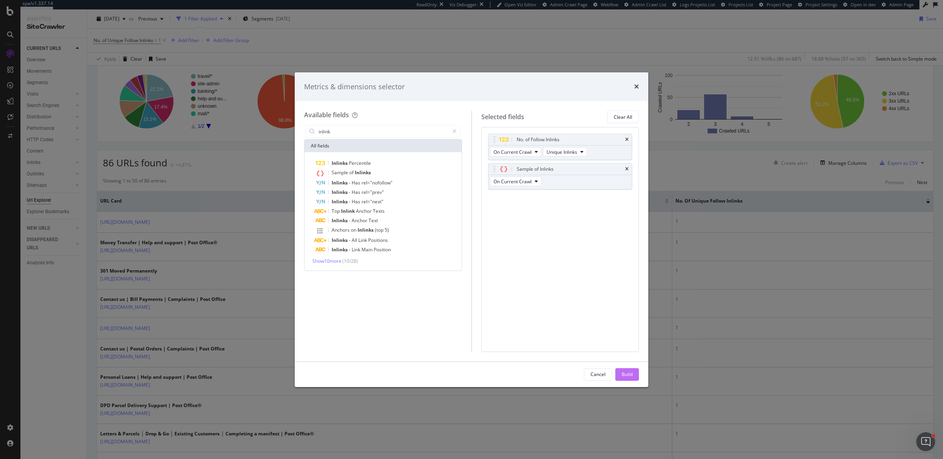
click at [635, 370] on button "Build" at bounding box center [627, 374] width 24 height 13
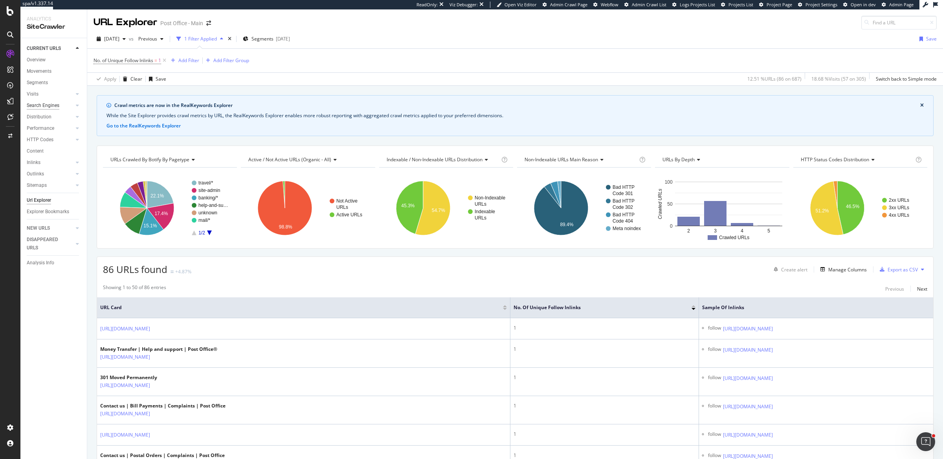
click at [58, 107] on div "Search Engines" at bounding box center [43, 105] width 33 height 8
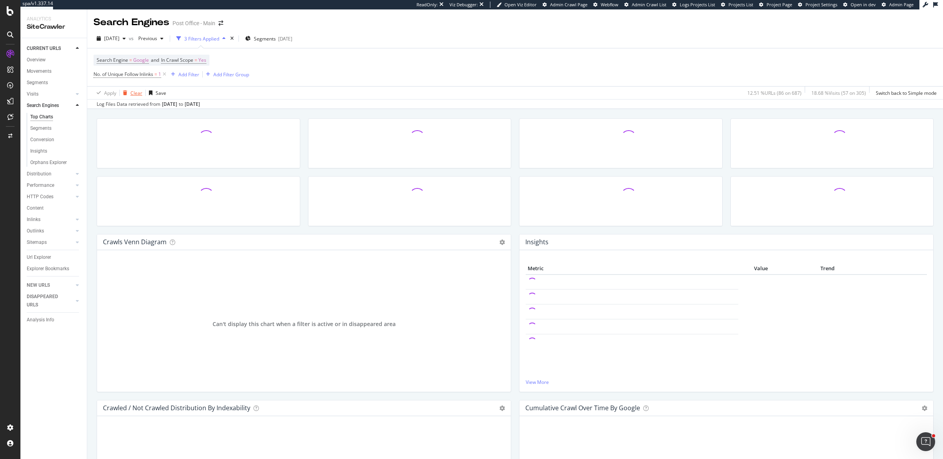
click at [141, 95] on div "Clear" at bounding box center [136, 93] width 12 height 7
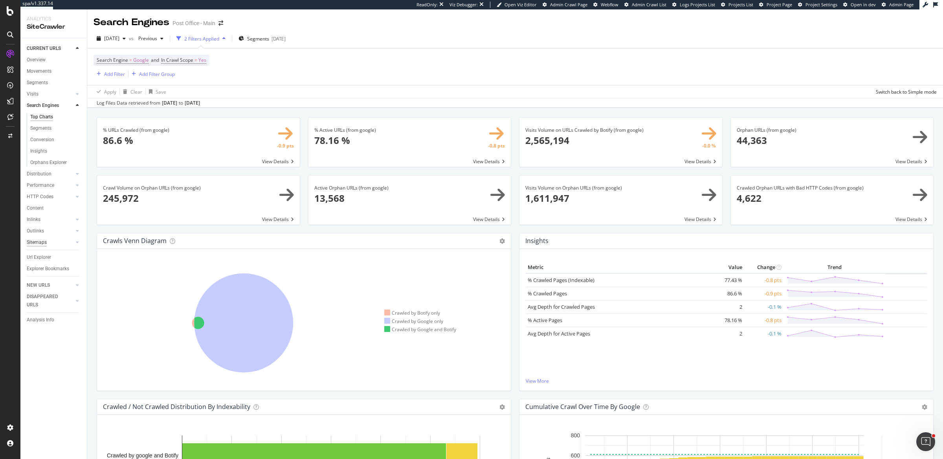
click at [40, 242] on div "Sitemaps" at bounding box center [37, 242] width 20 height 8
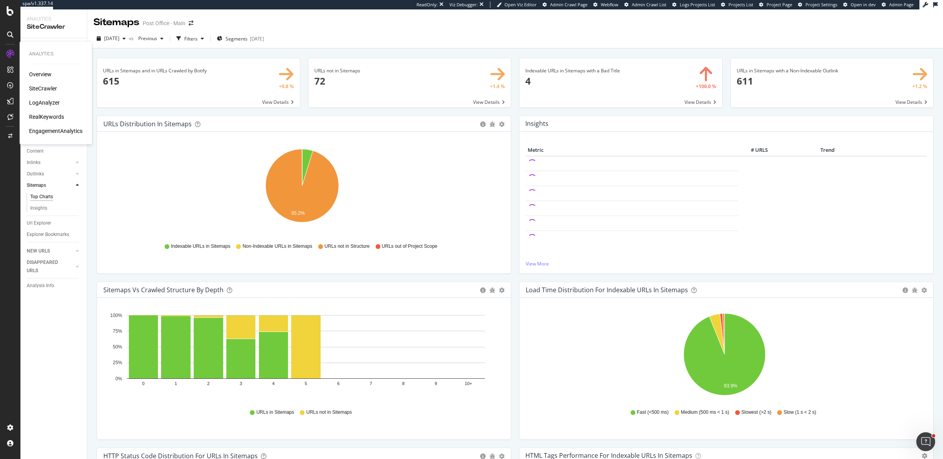
click at [46, 116] on div "RealKeywords" at bounding box center [46, 117] width 35 height 8
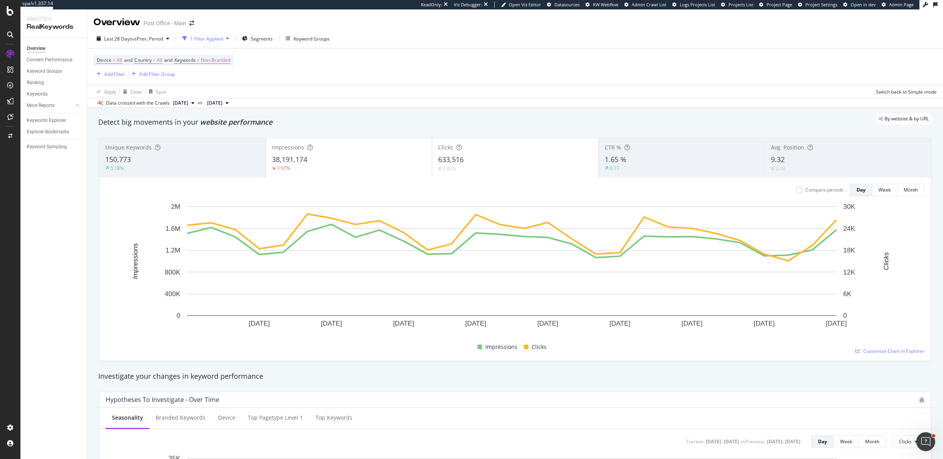
click at [518, 71] on div "Device = All and Country = All and Keywords = Non-Branded Add Filter Add Filter…" at bounding box center [515, 66] width 843 height 37
